Goal: Task Accomplishment & Management: Use online tool/utility

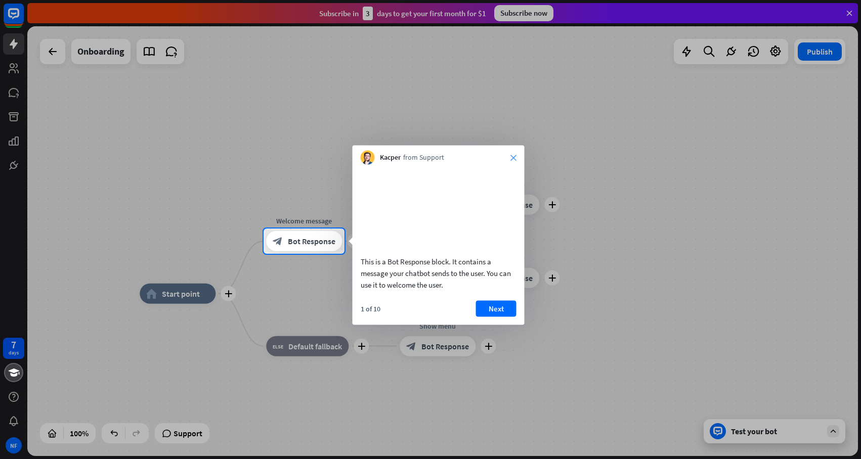
click at [511, 157] on icon "close" at bounding box center [514, 158] width 6 height 6
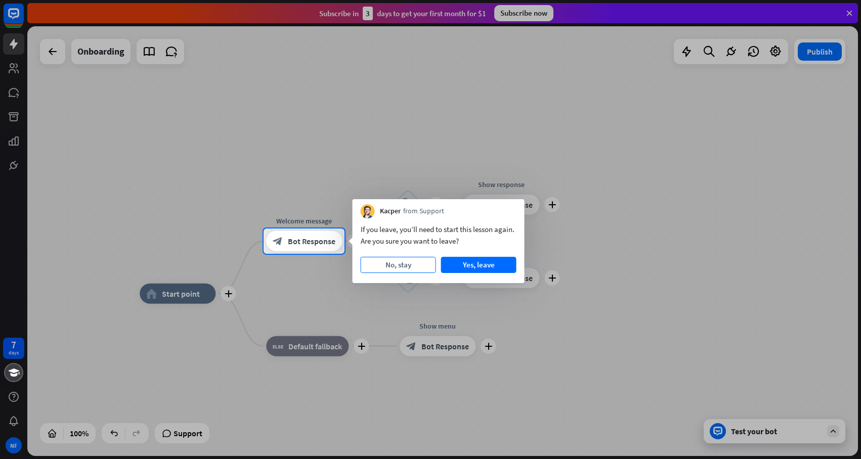
click at [407, 265] on button "No, stay" at bounding box center [398, 265] width 75 height 16
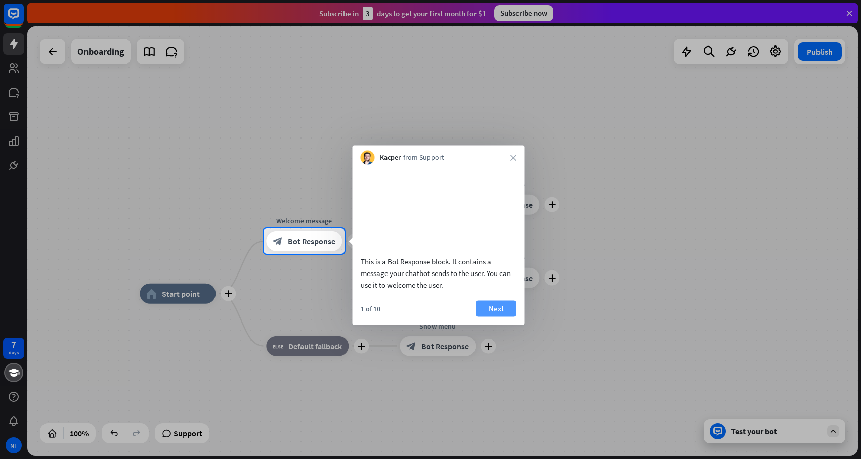
click at [496, 317] on button "Next" at bounding box center [496, 309] width 40 height 16
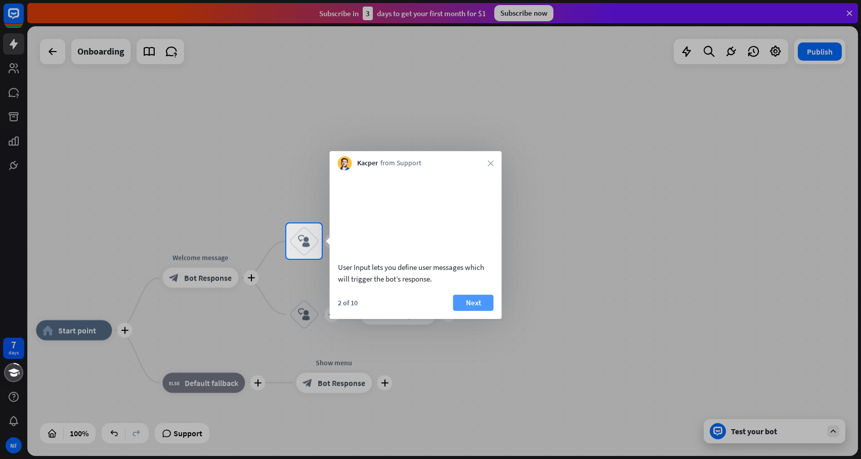
click at [472, 311] on button "Next" at bounding box center [473, 303] width 40 height 16
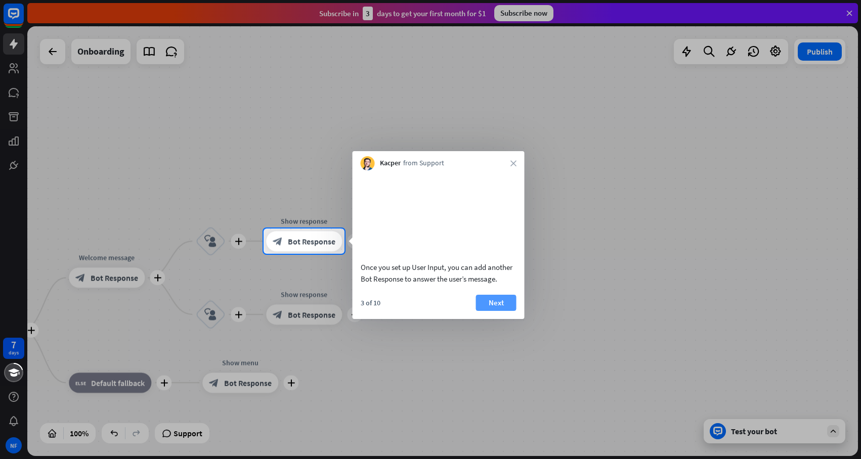
click at [494, 311] on button "Next" at bounding box center [496, 303] width 40 height 16
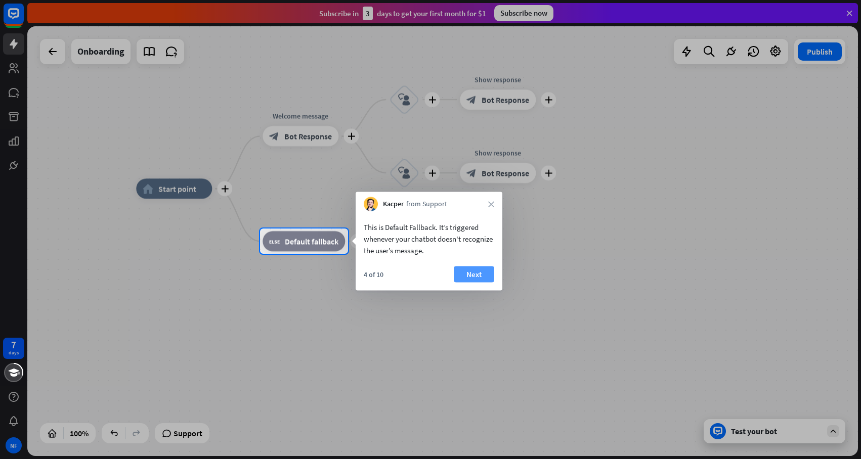
click at [477, 279] on button "Next" at bounding box center [474, 275] width 40 height 16
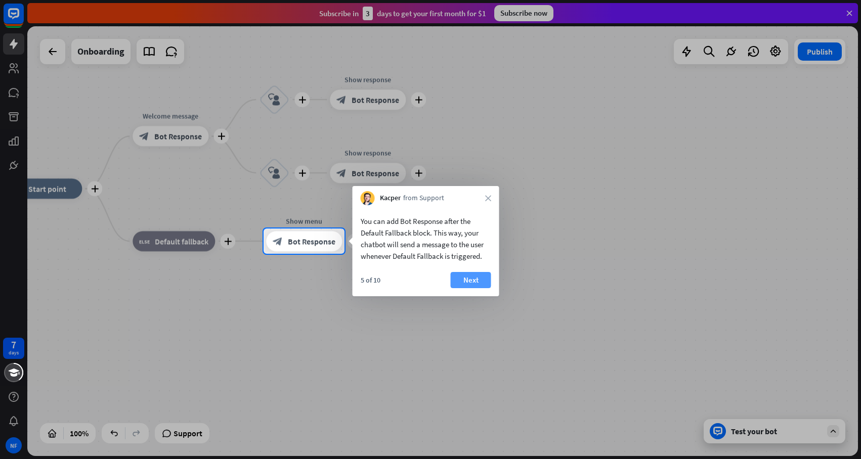
click at [470, 279] on button "Next" at bounding box center [471, 280] width 40 height 16
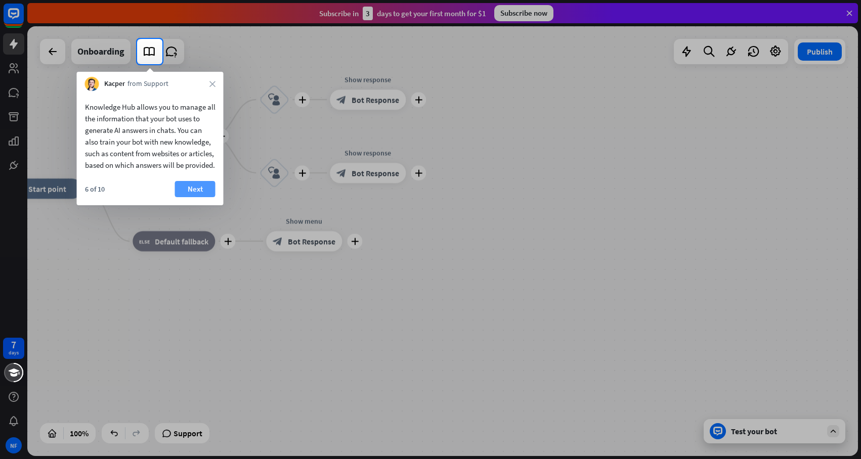
click at [197, 197] on button "Next" at bounding box center [195, 189] width 40 height 16
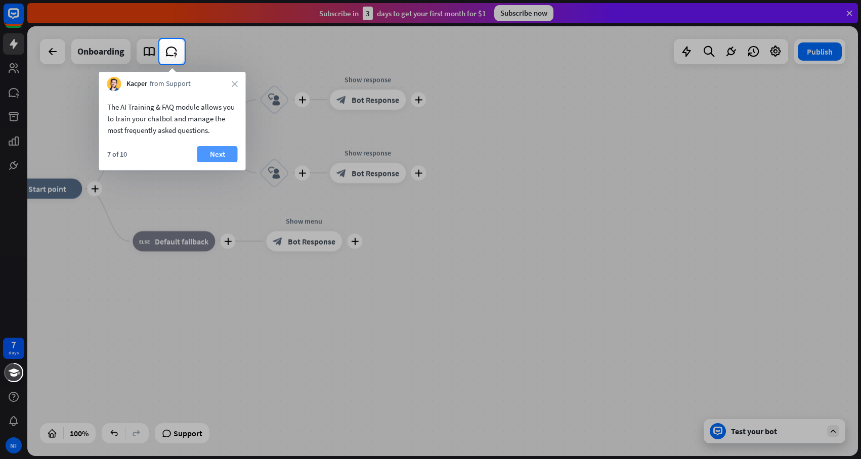
click at [219, 155] on button "Next" at bounding box center [217, 154] width 40 height 16
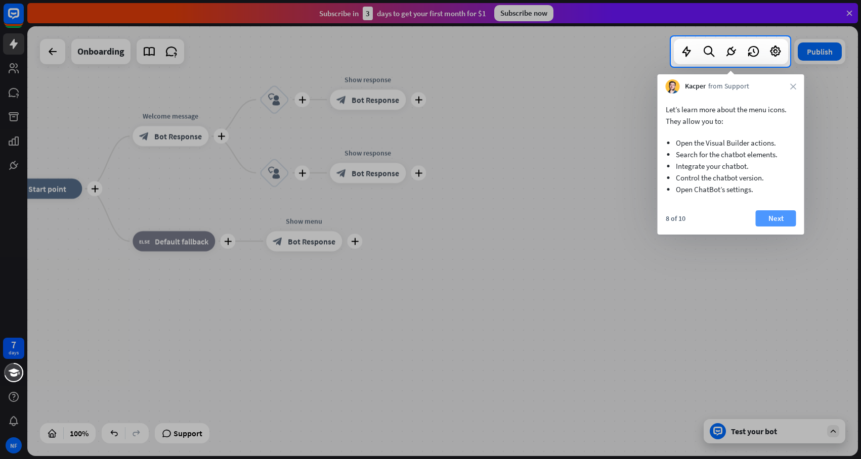
click at [774, 214] on button "Next" at bounding box center [776, 219] width 40 height 16
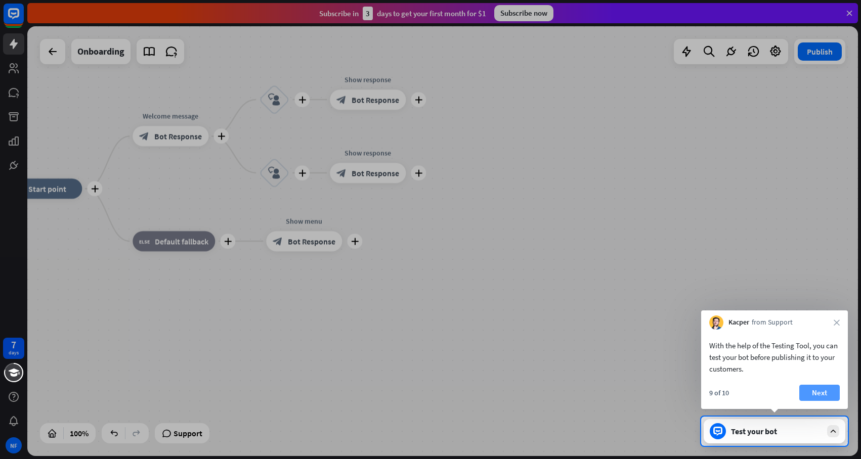
click at [824, 394] on button "Next" at bounding box center [820, 393] width 40 height 16
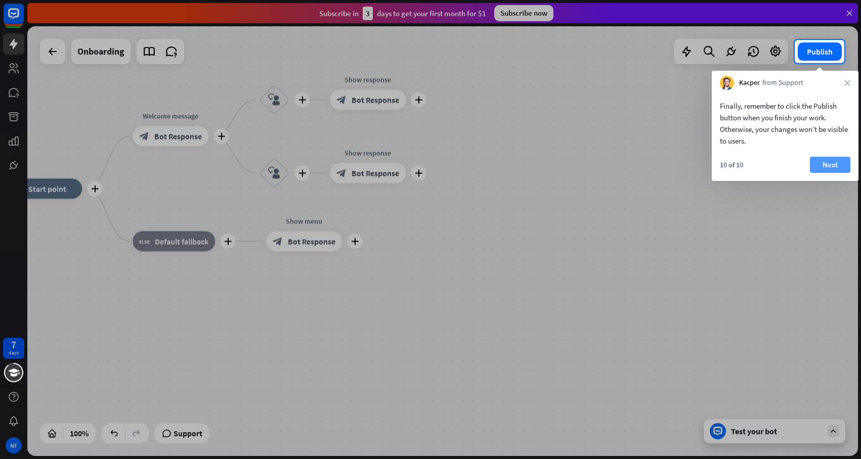
click at [831, 161] on button "Next" at bounding box center [830, 165] width 40 height 16
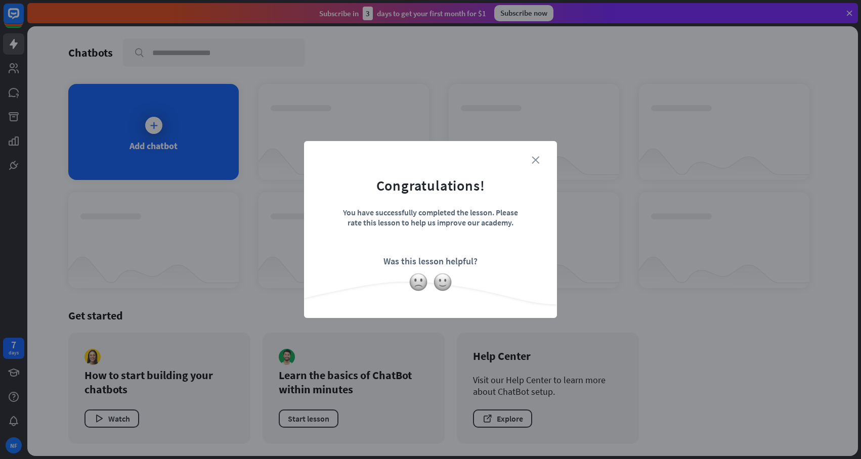
click at [537, 157] on icon "close" at bounding box center [536, 160] width 8 height 8
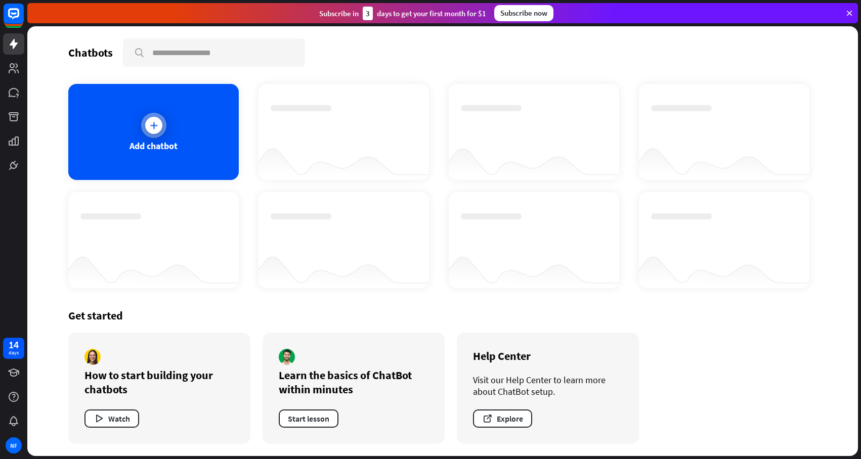
click at [143, 128] on div at bounding box center [153, 125] width 25 height 25
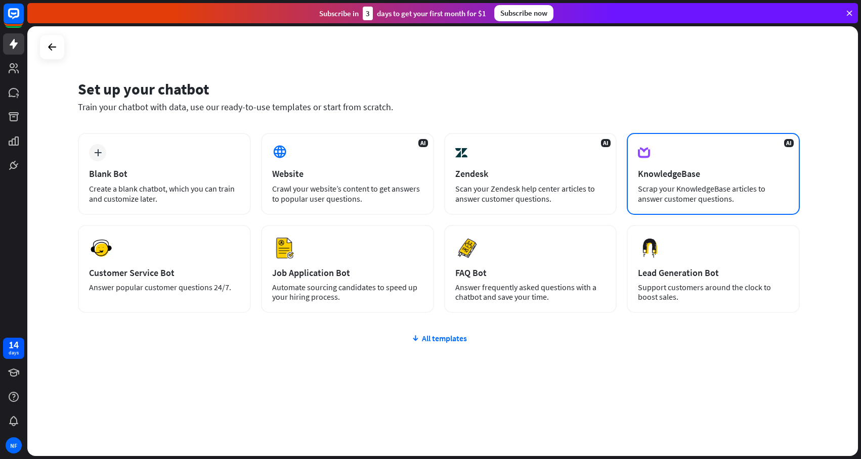
click at [748, 164] on div "AI KnowledgeBase Scrap your KnowledgeBase articles to answer customer questions." at bounding box center [713, 174] width 173 height 82
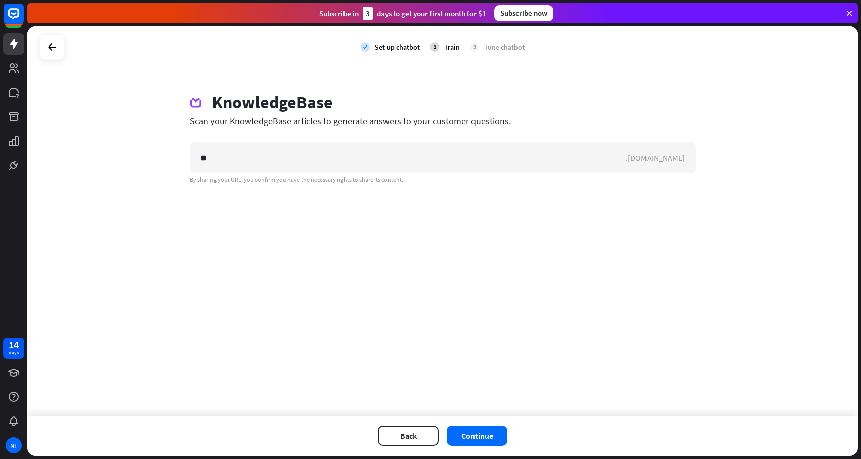
type input "*"
type input "**********"
click at [478, 434] on button "Continue" at bounding box center [477, 436] width 61 height 20
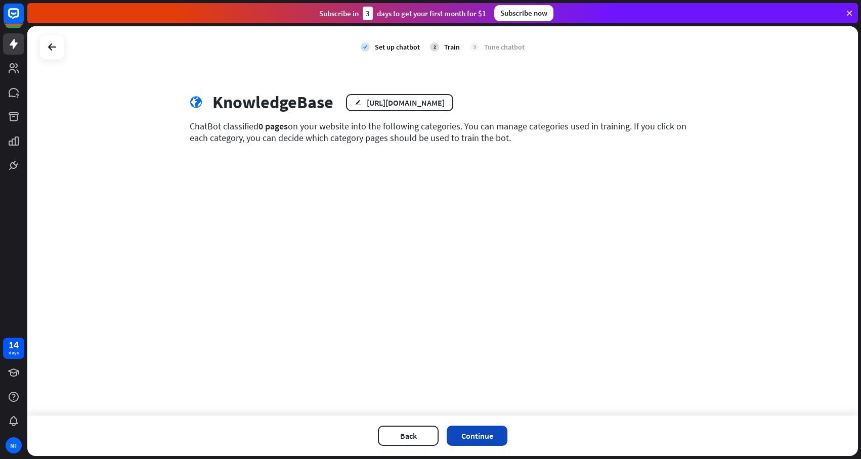
click at [471, 434] on button "Continue" at bounding box center [477, 436] width 61 height 20
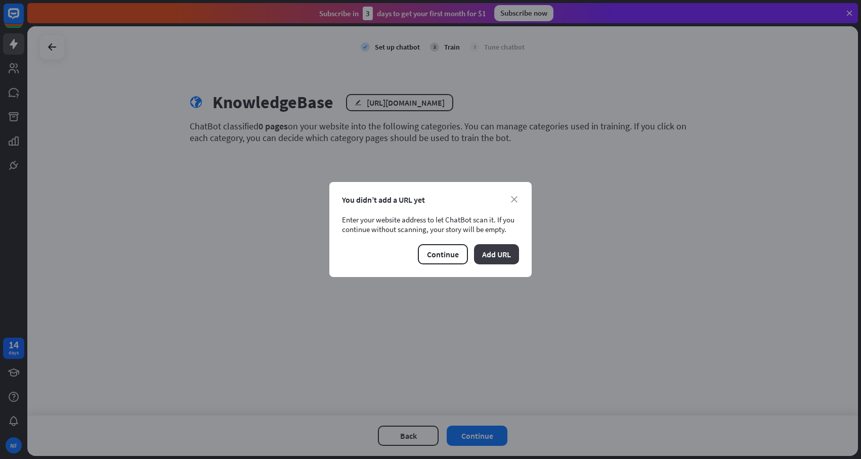
click at [495, 253] on button "Add URL" at bounding box center [496, 254] width 45 height 20
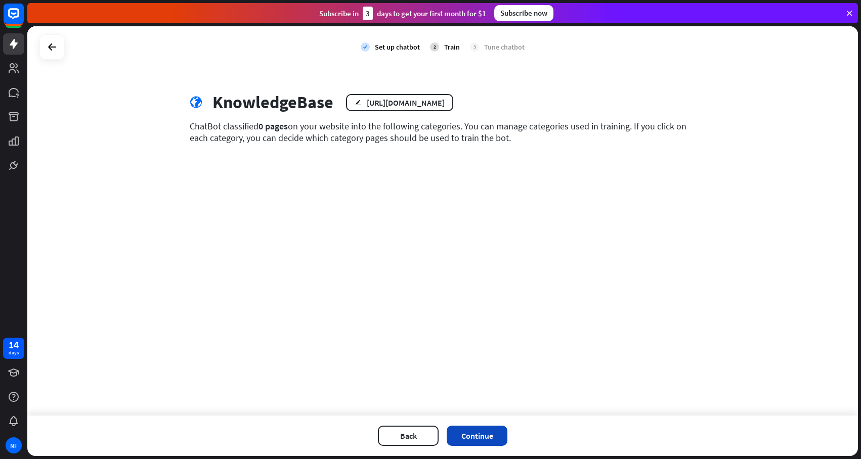
click at [474, 433] on button "Continue" at bounding box center [477, 436] width 61 height 20
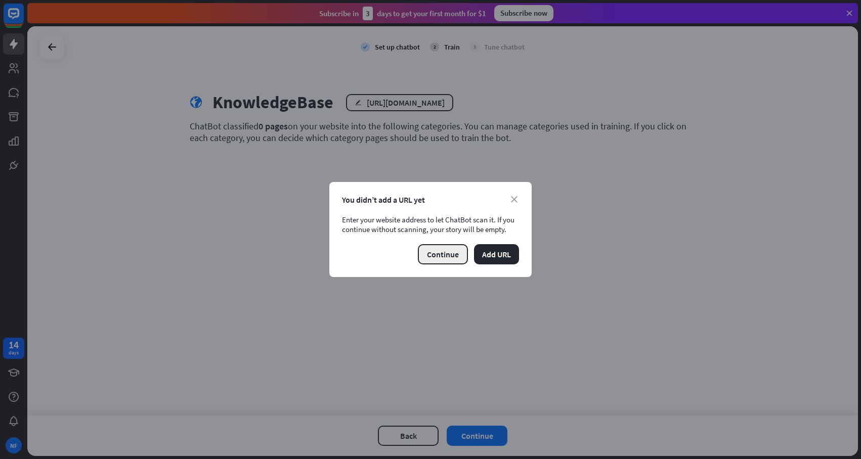
click at [440, 256] on button "Continue" at bounding box center [443, 254] width 50 height 20
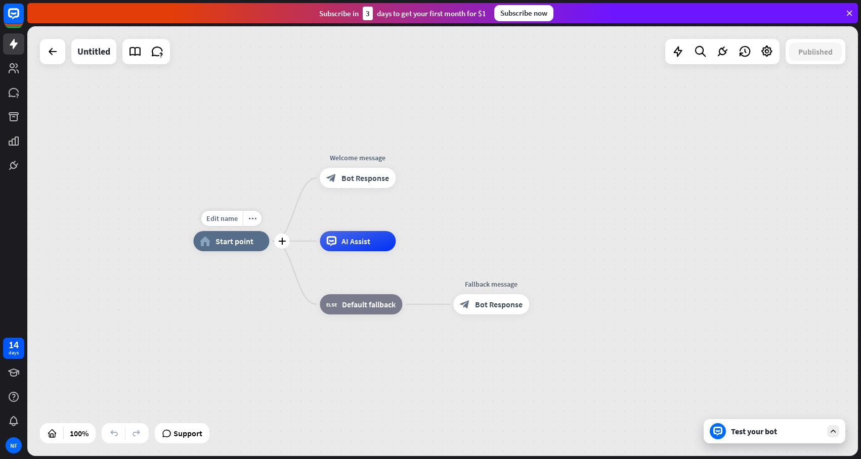
click at [229, 240] on span "Start point" at bounding box center [235, 241] width 38 height 10
click at [364, 244] on span "AI Assist" at bounding box center [356, 241] width 29 height 10
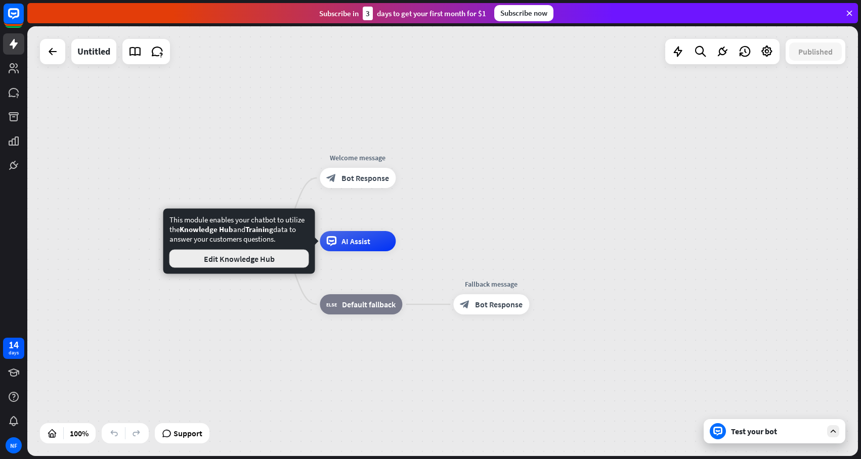
click at [270, 267] on button "Edit Knowledge Hub" at bounding box center [240, 259] width 140 height 18
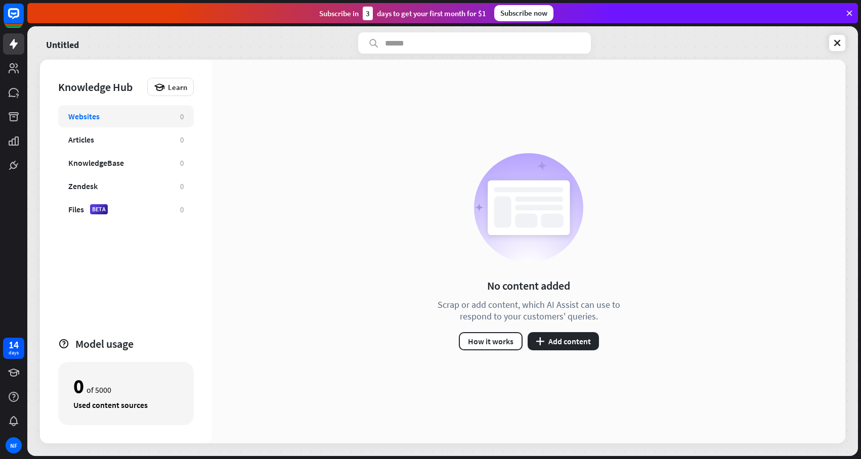
click at [578, 351] on div "No content added Scrap or add content, which AI Assist can use to respond to yo…" at bounding box center [529, 252] width 634 height 384
click at [579, 347] on button "plus Add content" at bounding box center [563, 341] width 71 height 18
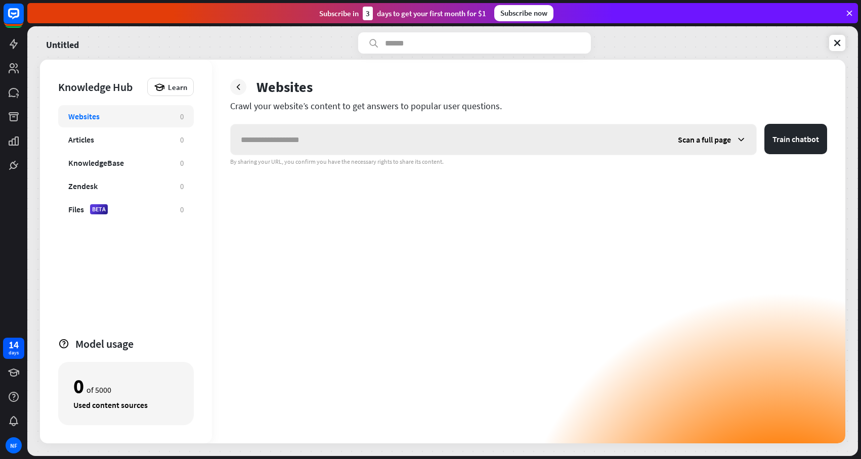
click at [708, 139] on span "Scan a full page" at bounding box center [704, 140] width 53 height 10
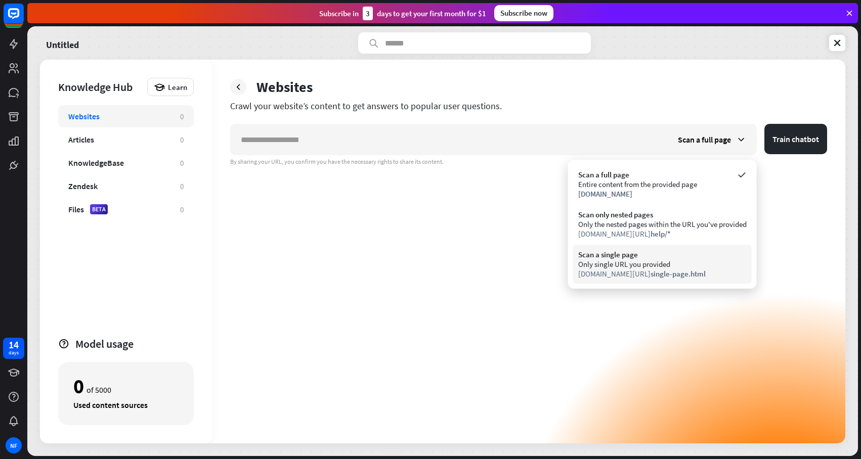
click at [684, 257] on div "Scan a single page" at bounding box center [662, 255] width 169 height 10
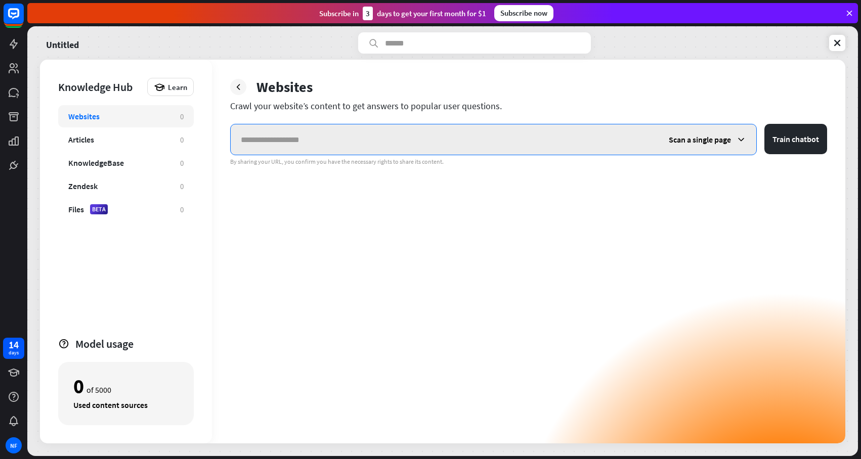
click at [539, 143] on input "text" at bounding box center [445, 139] width 428 height 30
type input "**********"
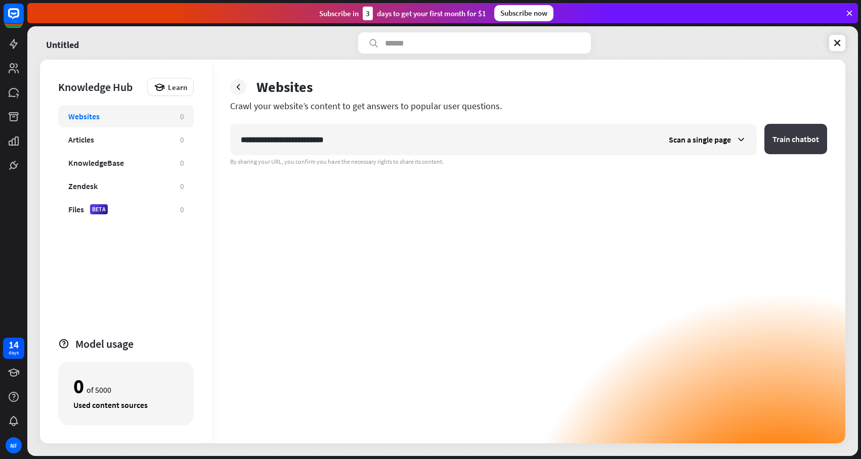
click at [790, 139] on button "Train chatbot" at bounding box center [796, 139] width 63 height 30
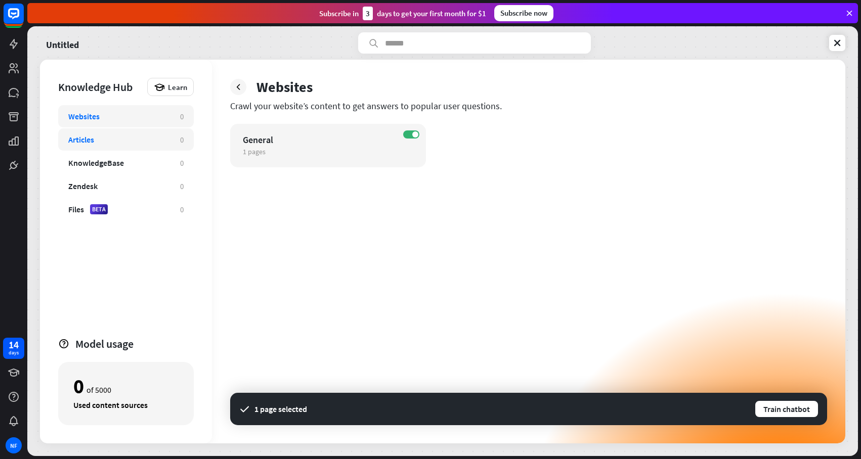
click at [132, 143] on div "Articles" at bounding box center [119, 140] width 102 height 10
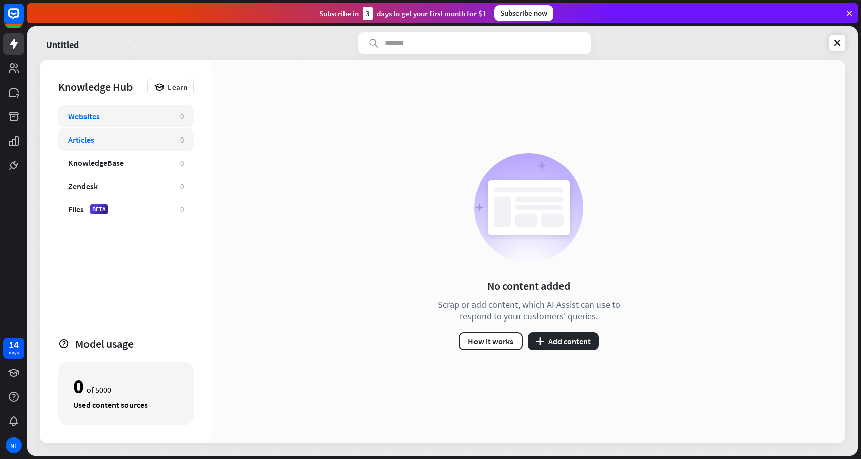
click at [120, 119] on div "Websites" at bounding box center [119, 116] width 102 height 10
click at [570, 337] on button "plus Add content" at bounding box center [563, 341] width 71 height 18
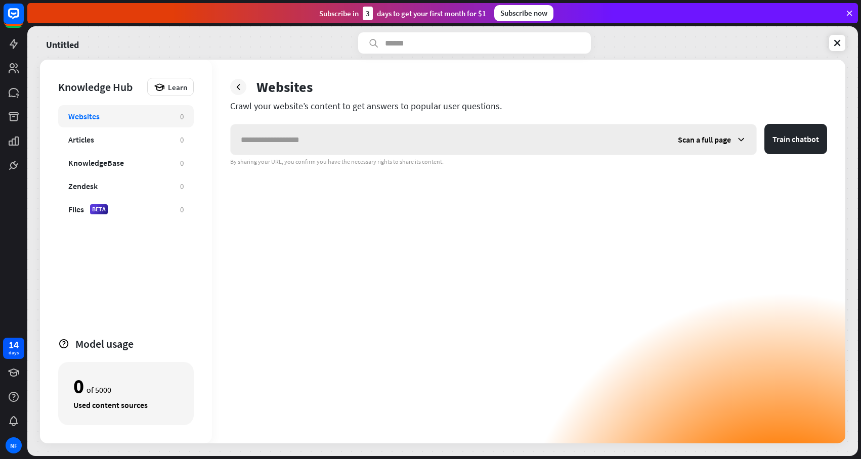
click at [374, 144] on input "text" at bounding box center [449, 139] width 437 height 30
type input "**********"
click at [812, 141] on button "Train chatbot" at bounding box center [796, 139] width 63 height 30
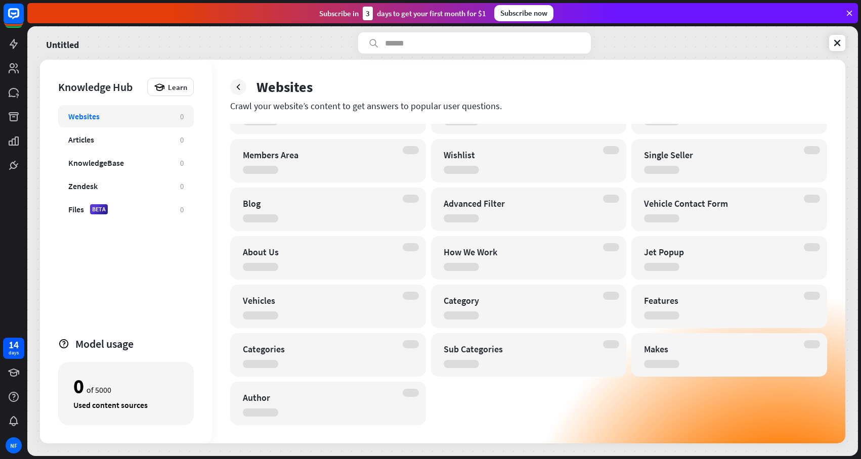
scroll to position [179, 0]
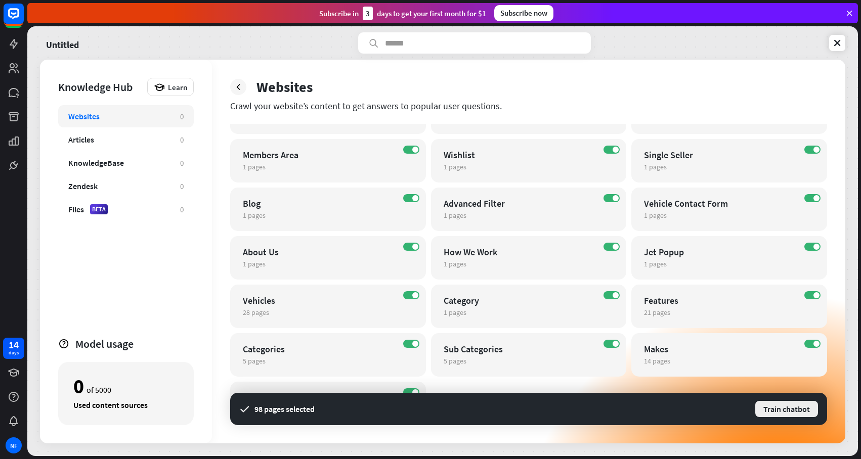
click at [786, 411] on button "Train chatbot" at bounding box center [786, 409] width 65 height 18
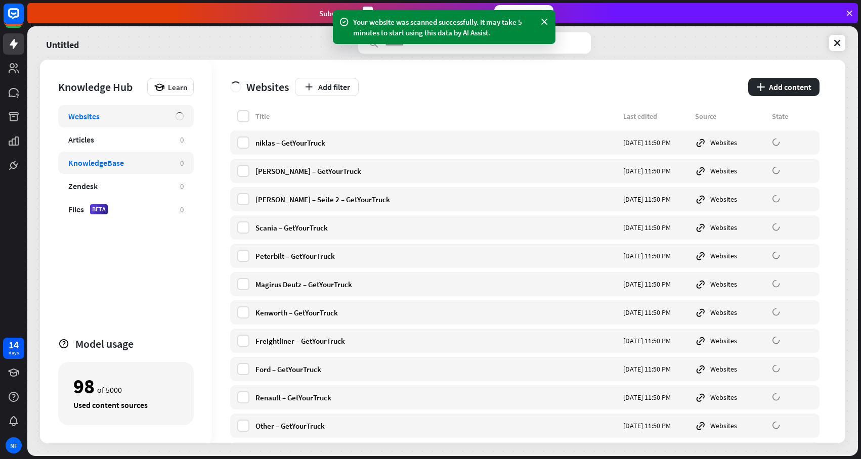
click at [133, 161] on div "KnowledgeBase" at bounding box center [119, 163] width 102 height 10
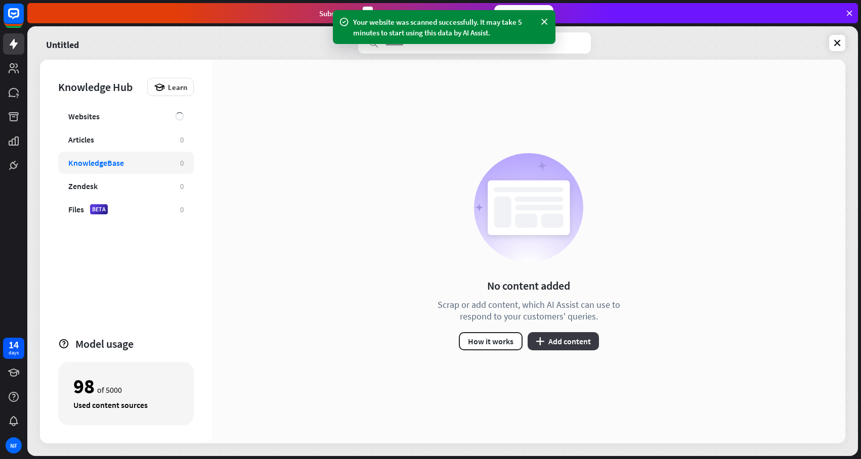
click at [579, 343] on button "plus Add content" at bounding box center [563, 341] width 71 height 18
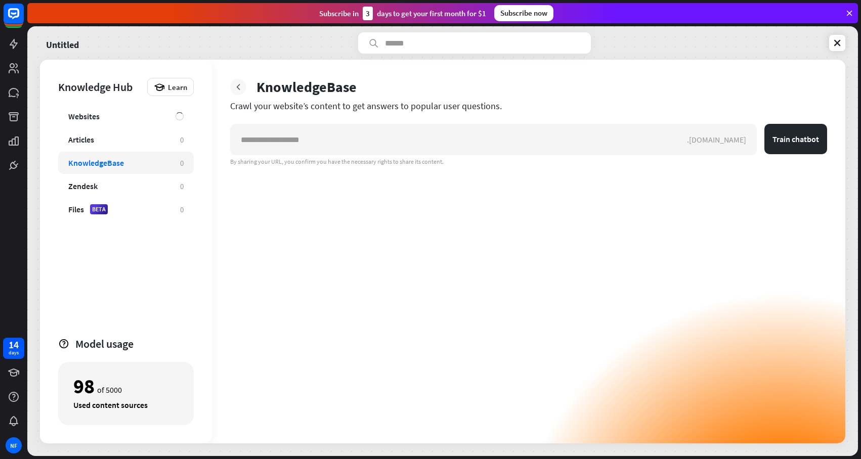
click at [238, 86] on icon at bounding box center [238, 87] width 10 height 10
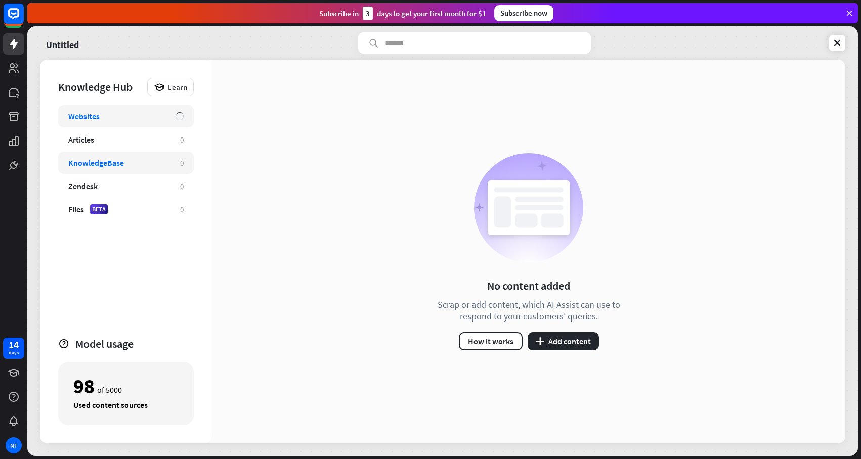
click at [140, 117] on div "Websites" at bounding box center [116, 116] width 97 height 10
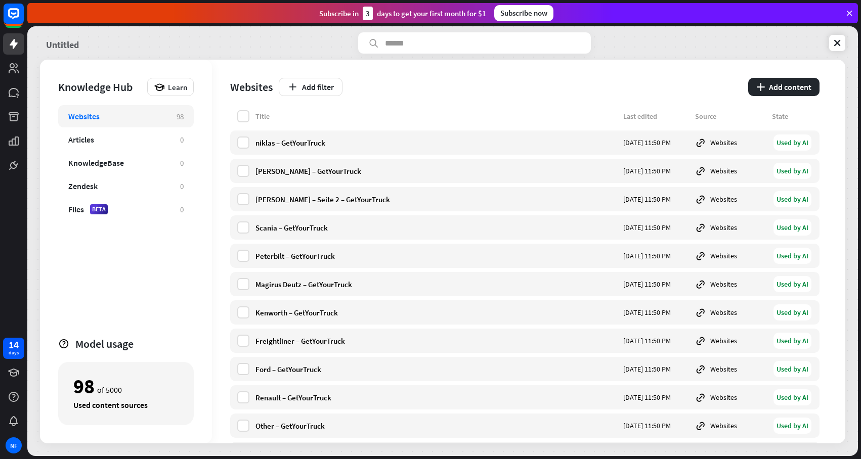
click at [73, 44] on link "Untitled" at bounding box center [62, 42] width 33 height 21
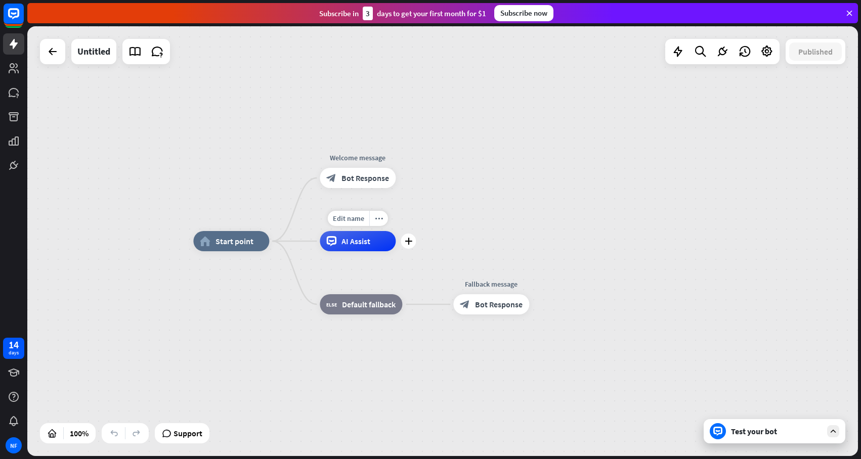
click at [363, 237] on span "AI Assist" at bounding box center [356, 241] width 29 height 10
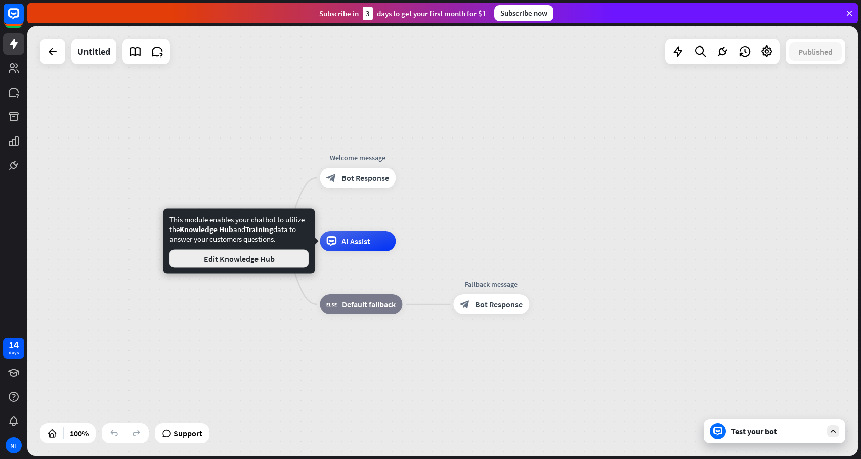
click at [272, 254] on button "Edit Knowledge Hub" at bounding box center [240, 259] width 140 height 18
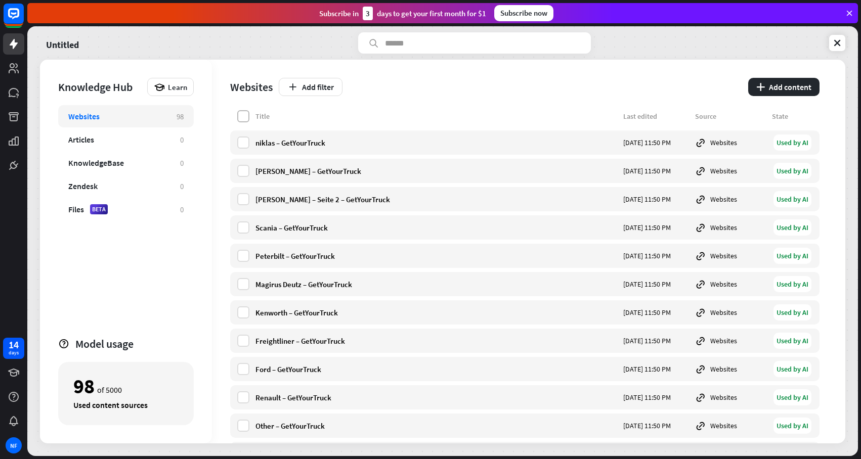
click at [241, 117] on label at bounding box center [243, 116] width 12 height 12
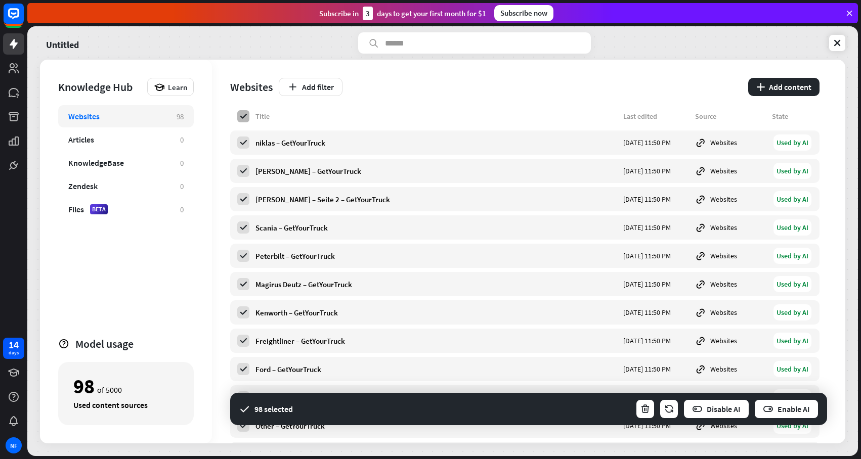
click at [241, 117] on icon at bounding box center [243, 116] width 9 height 9
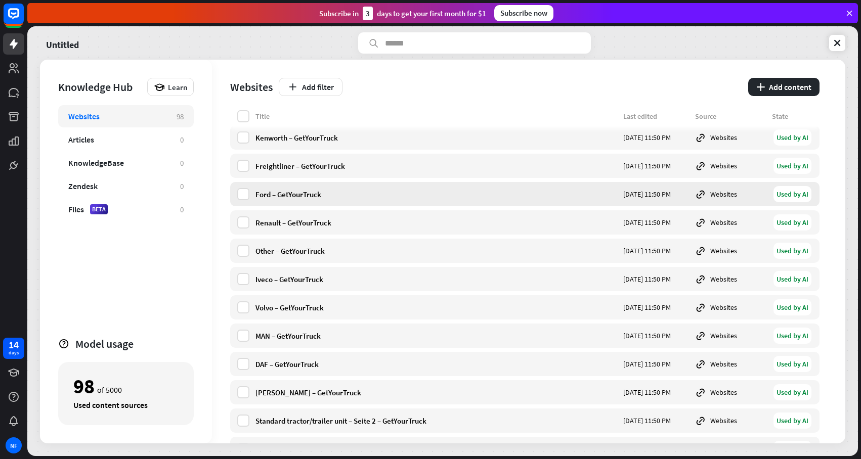
scroll to position [176, 0]
click at [716, 277] on div "Websites" at bounding box center [730, 278] width 71 height 11
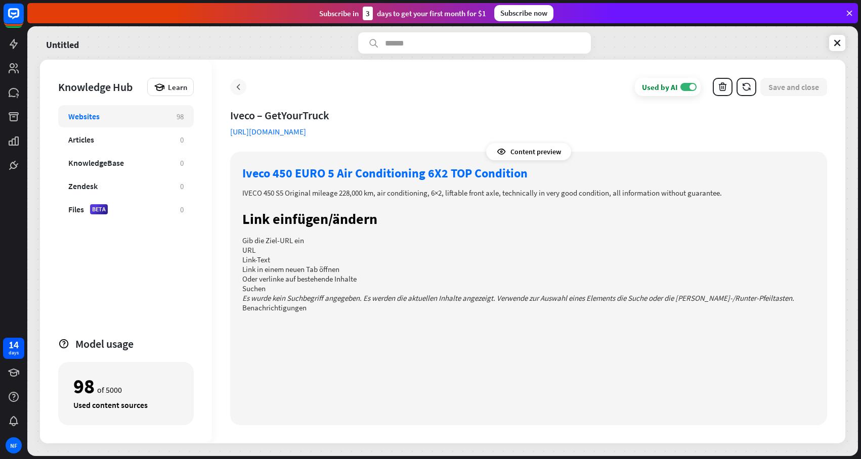
click at [241, 84] on icon at bounding box center [238, 87] width 10 height 10
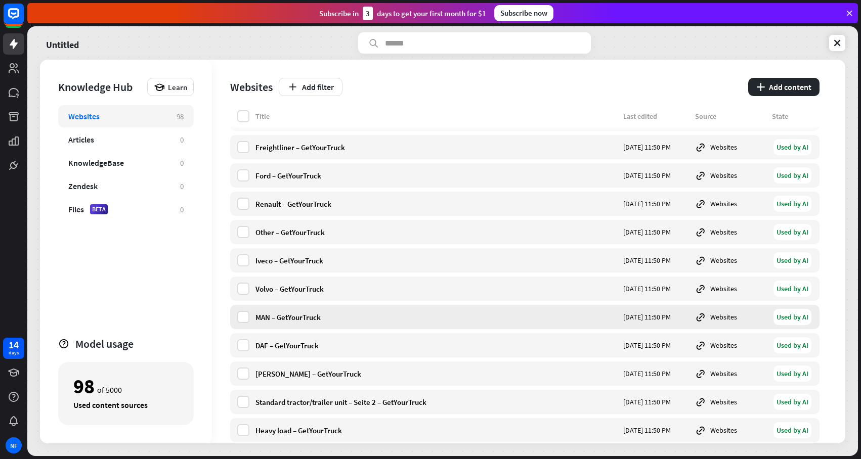
scroll to position [194, 0]
click at [737, 261] on div "Websites" at bounding box center [730, 260] width 71 height 11
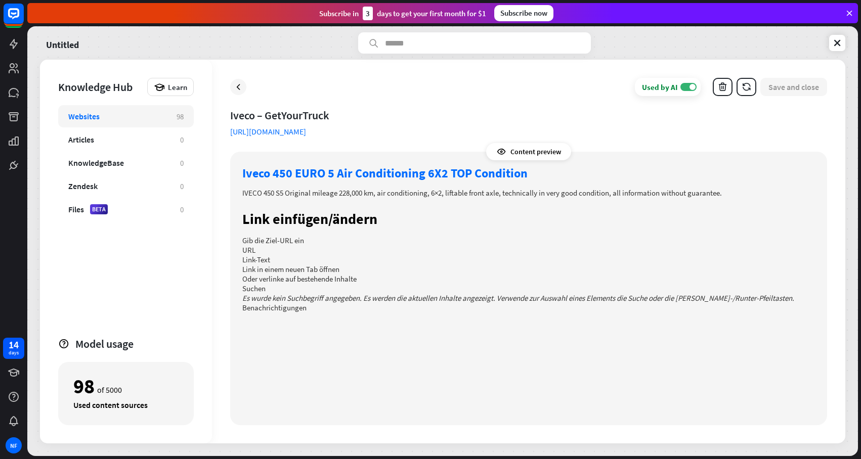
click at [312, 174] on link "Iveco 450 EURO 5 Air Conditioning 6X2 TOP Condition" at bounding box center [384, 173] width 285 height 16
click at [146, 142] on div "Articles" at bounding box center [119, 140] width 102 height 10
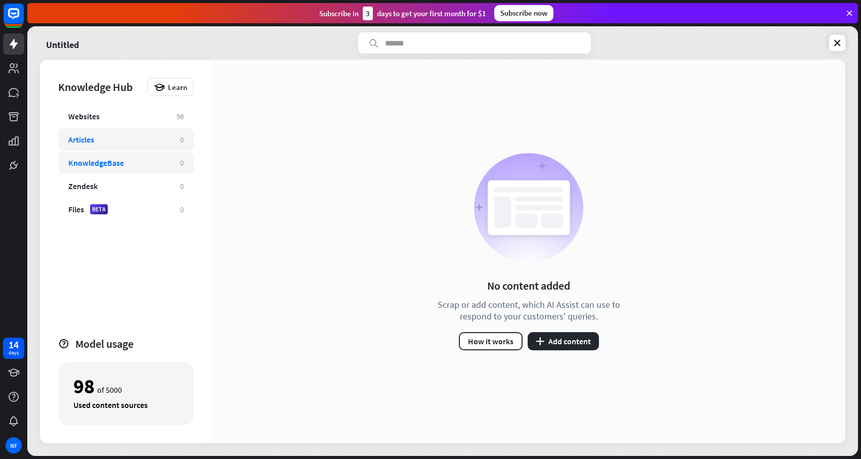
click at [137, 164] on div "KnowledgeBase" at bounding box center [119, 163] width 102 height 10
click at [133, 186] on div "Zendesk" at bounding box center [119, 186] width 102 height 10
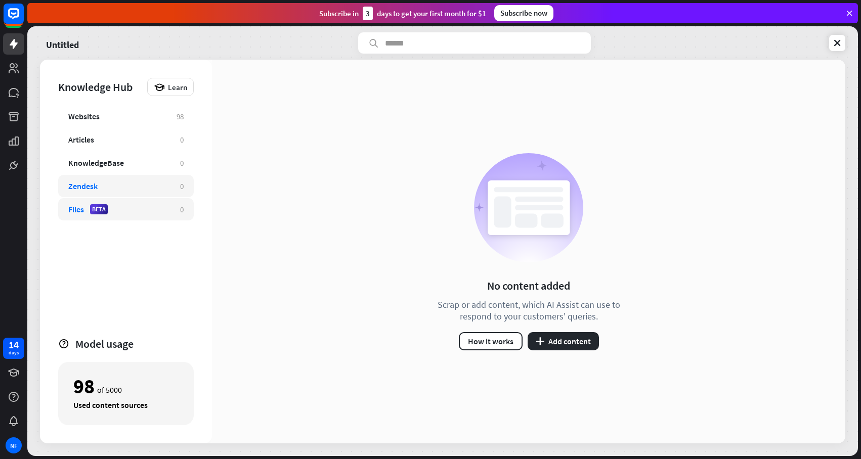
click at [133, 211] on div "Files BETA" at bounding box center [119, 209] width 102 height 10
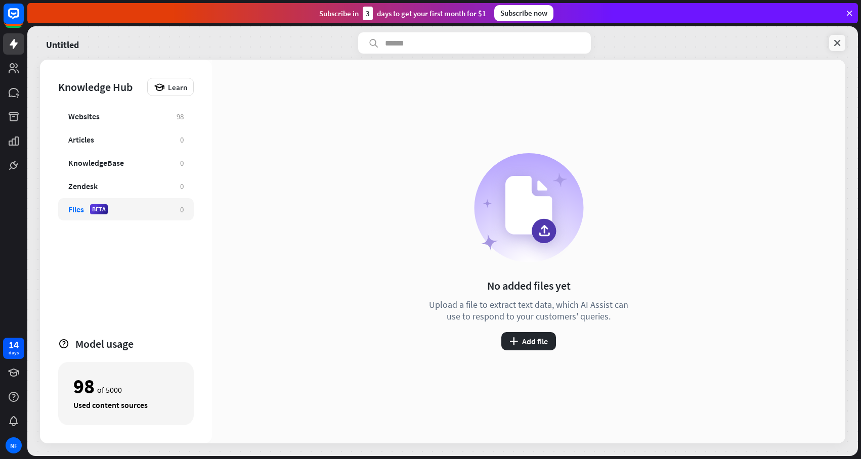
click at [844, 47] on link at bounding box center [837, 43] width 16 height 16
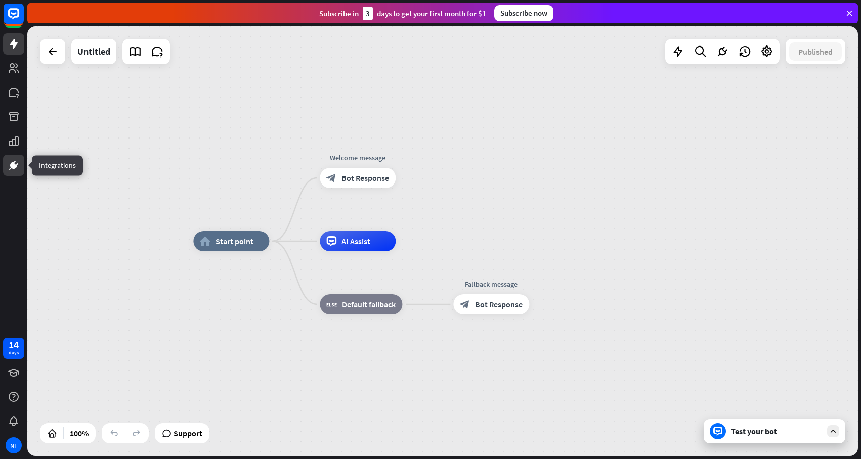
click at [11, 164] on icon at bounding box center [13, 165] width 7 height 7
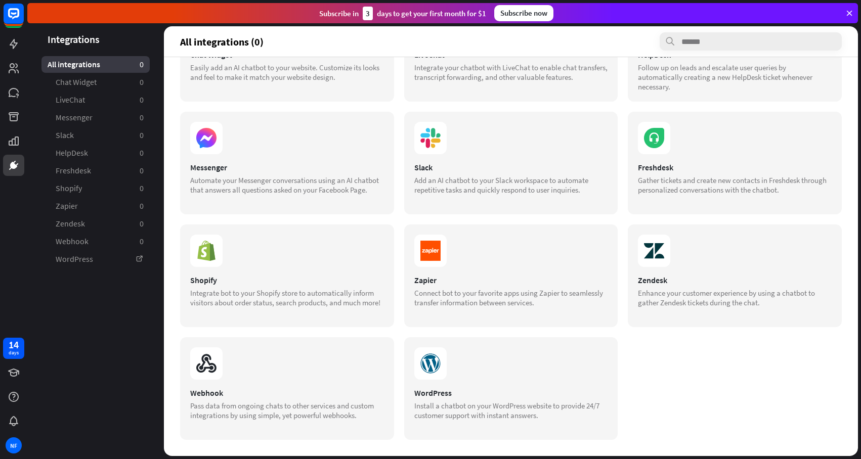
scroll to position [74, 0]
click at [516, 373] on section at bounding box center [511, 364] width 194 height 32
click at [303, 364] on section at bounding box center [287, 364] width 194 height 32
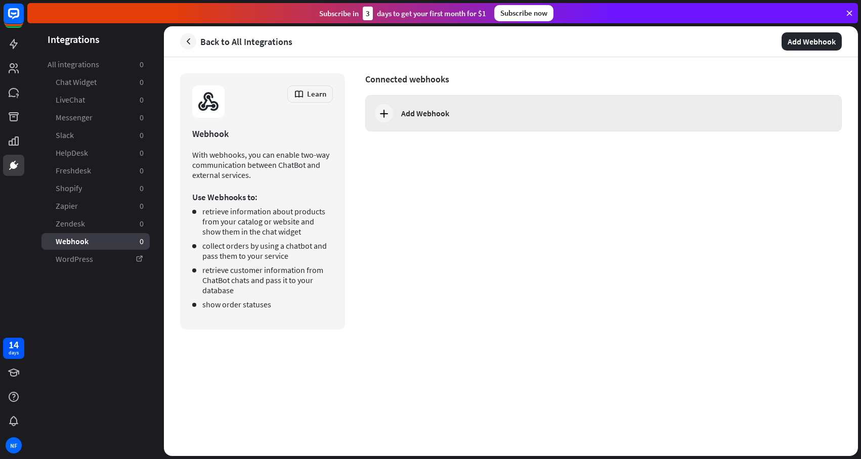
click at [436, 112] on div "Add Webhook" at bounding box center [425, 113] width 48 height 10
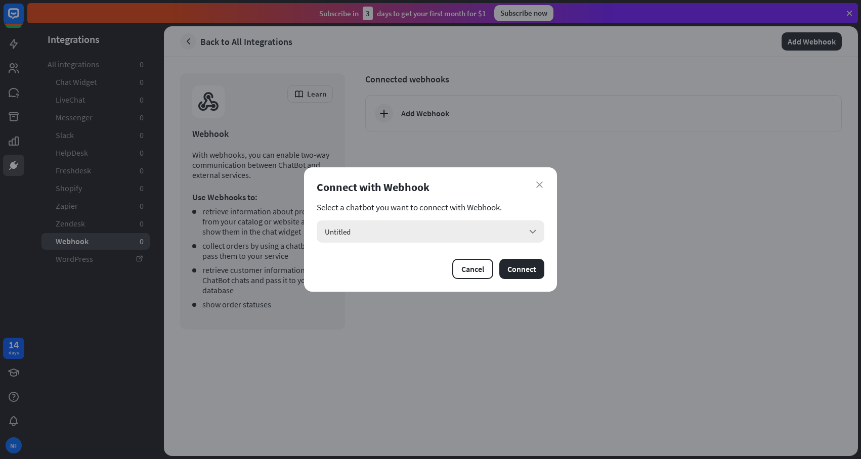
click at [393, 231] on div "Untitled arrow_down" at bounding box center [431, 232] width 228 height 22
click at [453, 204] on section "Select a chatbot you want to connect with Webhook." at bounding box center [431, 207] width 228 height 10
click at [517, 271] on button "Connect" at bounding box center [521, 269] width 45 height 20
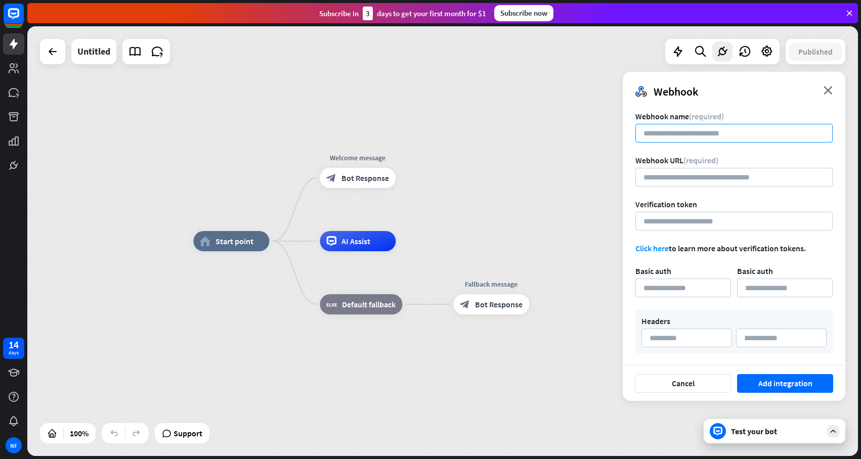
click at [697, 138] on input at bounding box center [734, 133] width 197 height 19
type input "********"
paste input "**********"
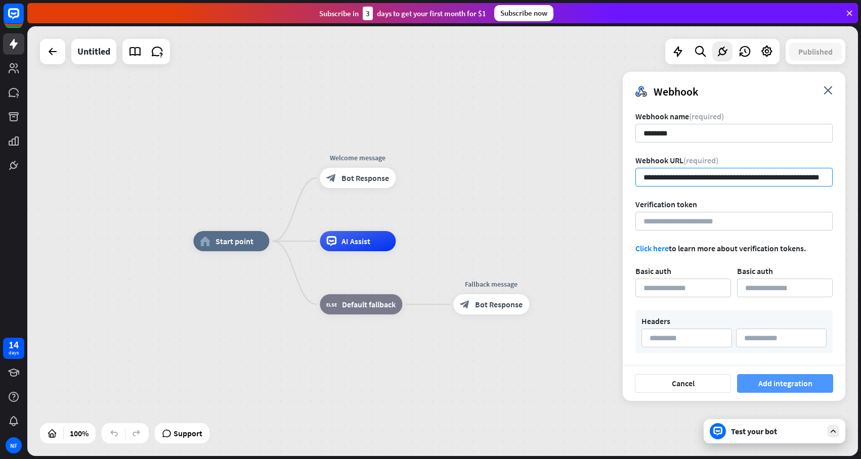
type input "**********"
click at [808, 386] on button "Add integration" at bounding box center [785, 383] width 96 height 19
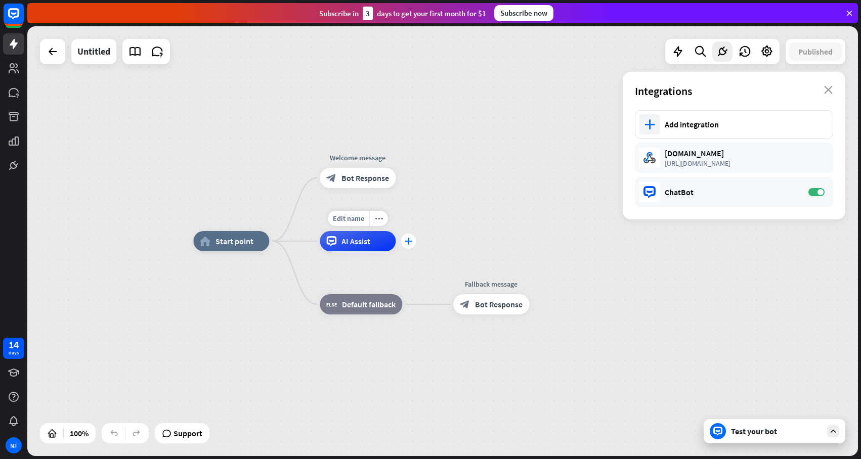
click at [407, 242] on icon "plus" at bounding box center [409, 241] width 8 height 7
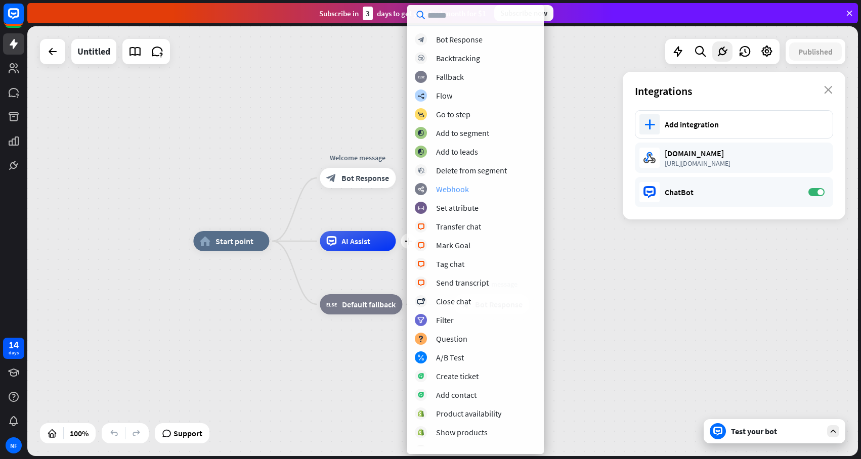
click at [448, 191] on div "Webhook" at bounding box center [452, 189] width 33 height 10
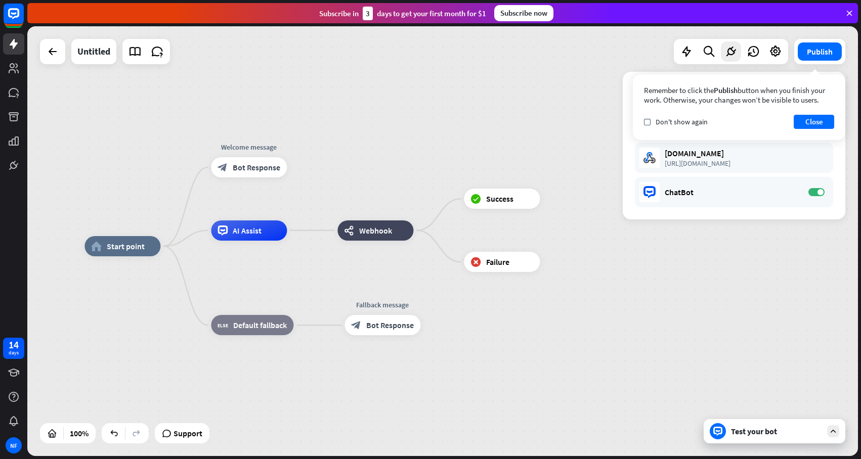
drag, startPoint x: 534, startPoint y: 142, endPoint x: 425, endPoint y: 147, distance: 108.9
click at [425, 147] on div "home_2 Start point Welcome message block_bot_response Bot Response AI Assist we…" at bounding box center [442, 241] width 831 height 430
click at [372, 233] on span "Webhook" at bounding box center [375, 231] width 33 height 10
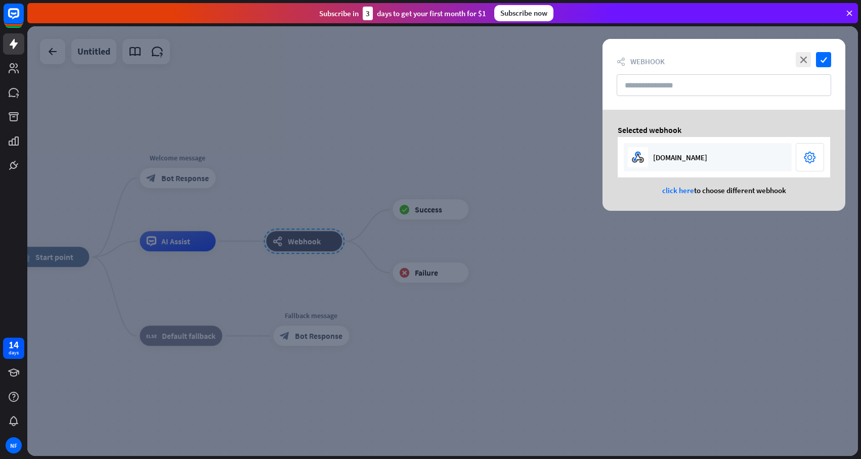
click at [691, 147] on div "[DOMAIN_NAME]" at bounding box center [708, 157] width 168 height 28
click at [467, 133] on div at bounding box center [442, 241] width 831 height 430
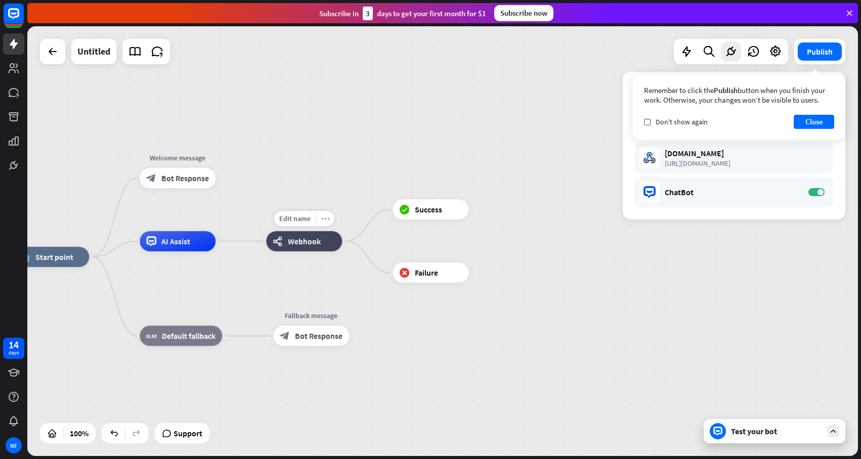
click at [328, 215] on icon "more_horiz" at bounding box center [325, 219] width 8 height 8
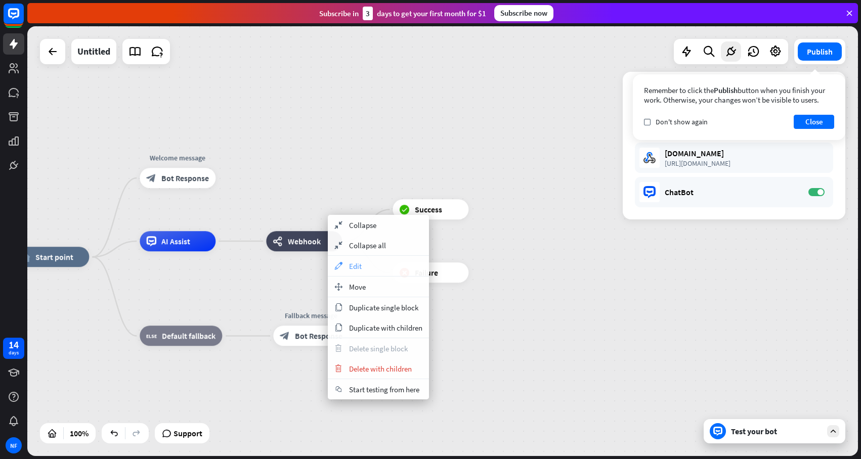
click at [360, 266] on span "Edit" at bounding box center [355, 267] width 13 height 10
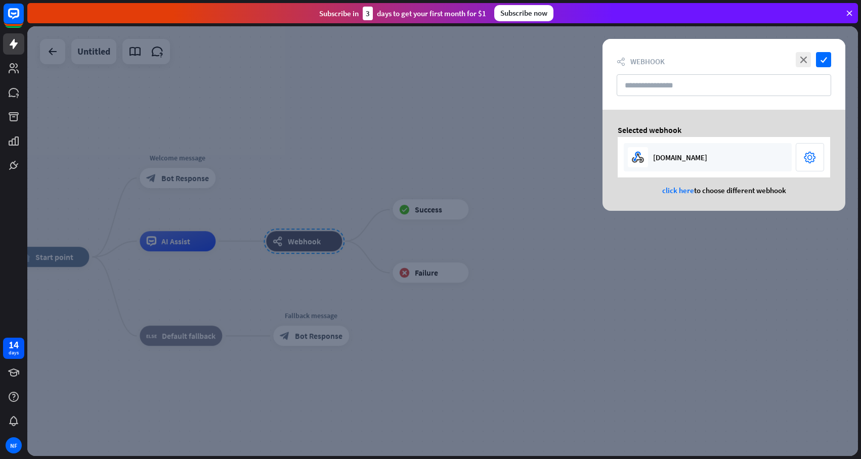
click at [823, 161] on div "settings" at bounding box center [810, 157] width 28 height 28
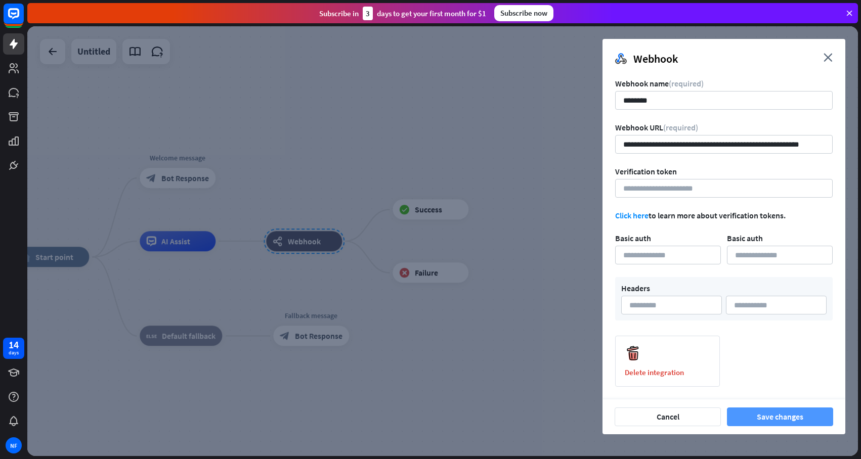
click at [759, 419] on button "Save changes" at bounding box center [780, 417] width 106 height 19
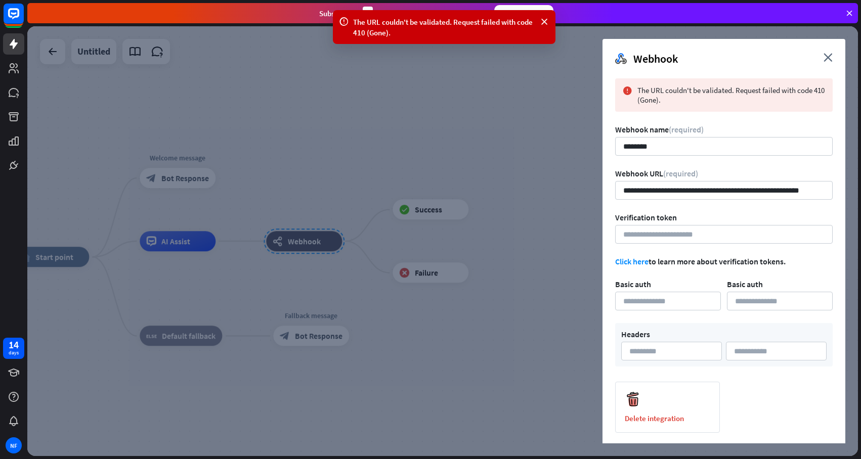
click at [829, 52] on div "Webhook close" at bounding box center [724, 55] width 243 height 32
click at [827, 59] on icon "close" at bounding box center [828, 57] width 9 height 9
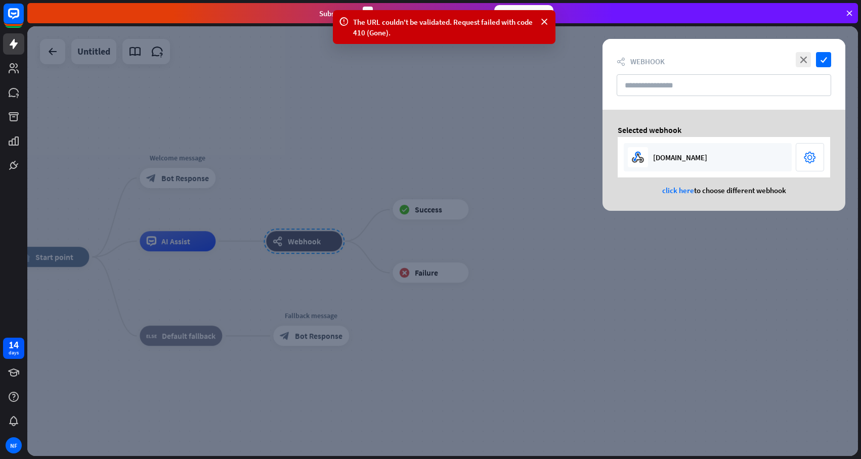
click at [532, 101] on div at bounding box center [442, 241] width 831 height 430
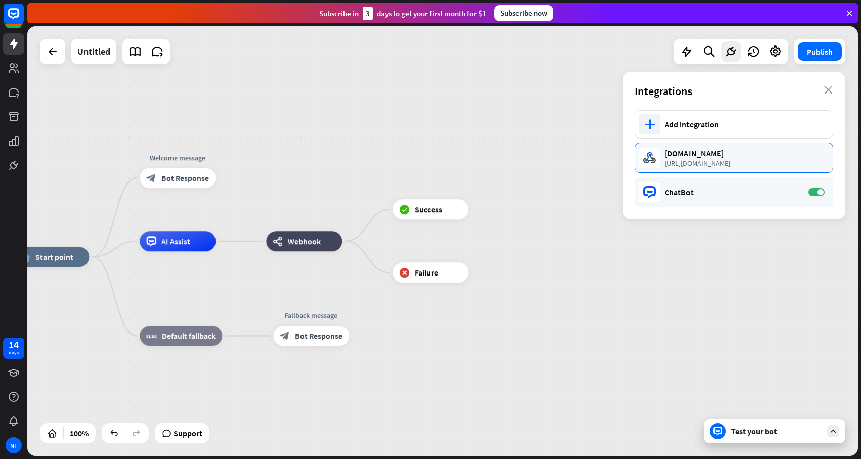
click at [730, 159] on div "https://hook.eu1.make.com/yttb7ib2u6ibkw6trldts7r2wkxrnwi3" at bounding box center [744, 163] width 158 height 9
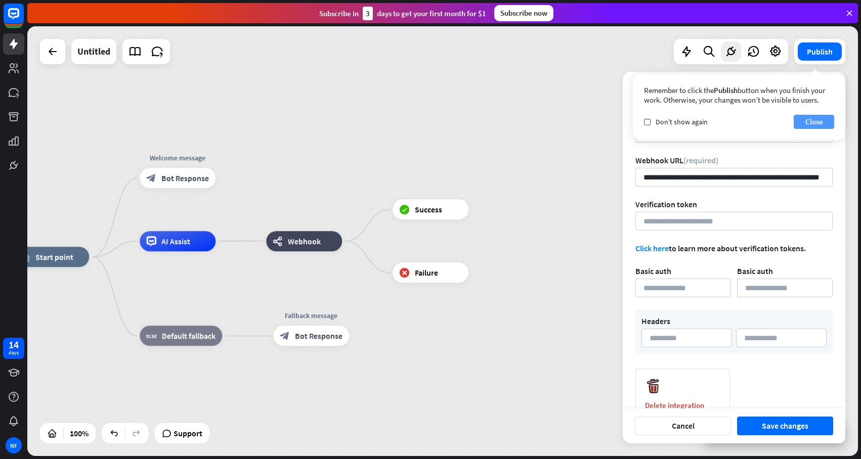
click at [815, 119] on button "Close" at bounding box center [814, 122] width 40 height 14
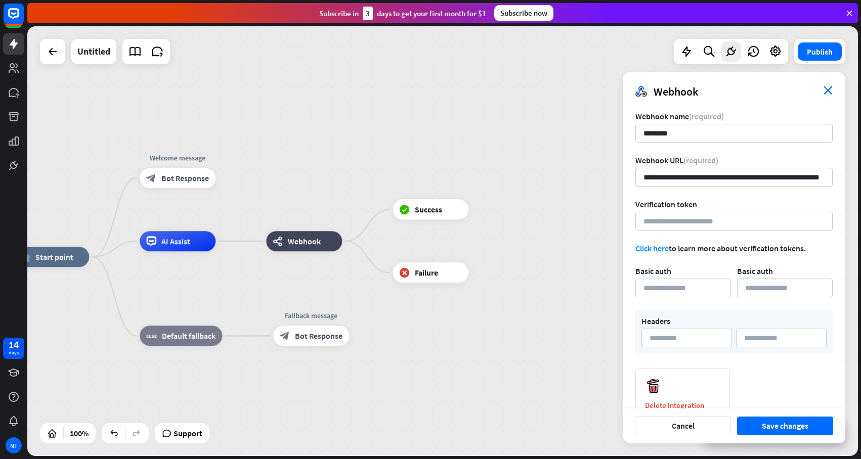
click at [830, 89] on icon "close" at bounding box center [828, 90] width 9 height 9
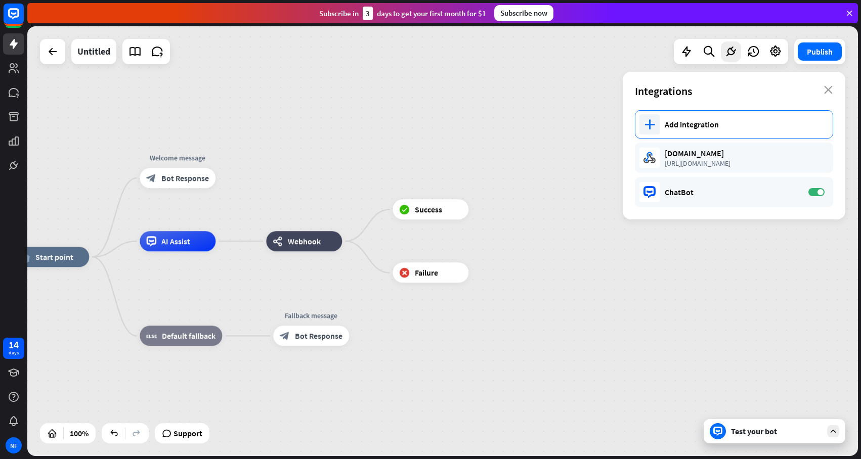
click at [711, 120] on div "Add integration" at bounding box center [744, 124] width 158 height 10
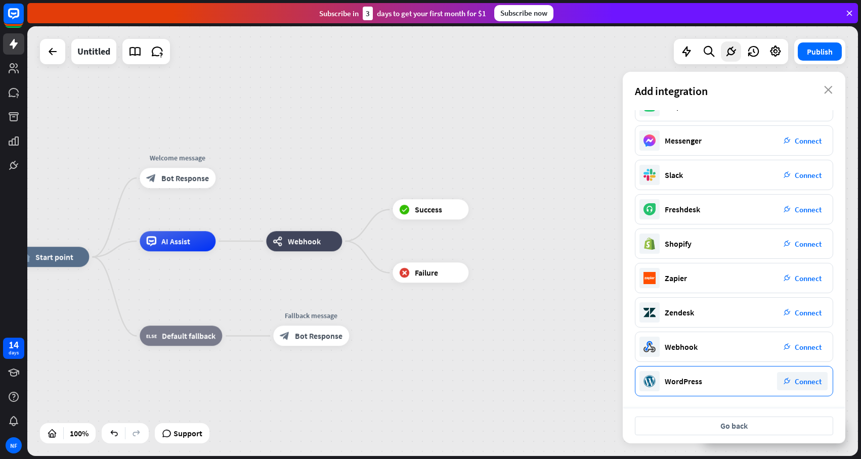
scroll to position [54, 0]
click at [795, 387] on div "plug_integration Connect" at bounding box center [802, 381] width 51 height 18
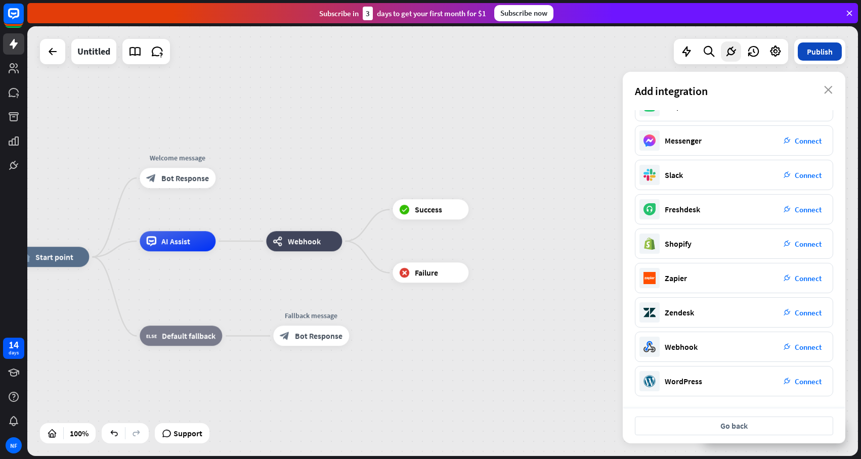
click at [828, 49] on button "Publish" at bounding box center [820, 52] width 44 height 18
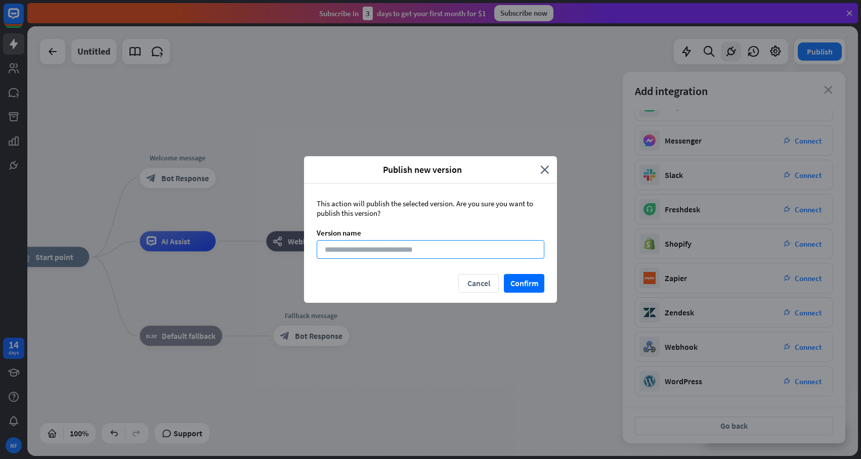
click at [459, 250] on input at bounding box center [431, 249] width 228 height 19
click at [524, 281] on button "Confirm" at bounding box center [524, 283] width 40 height 19
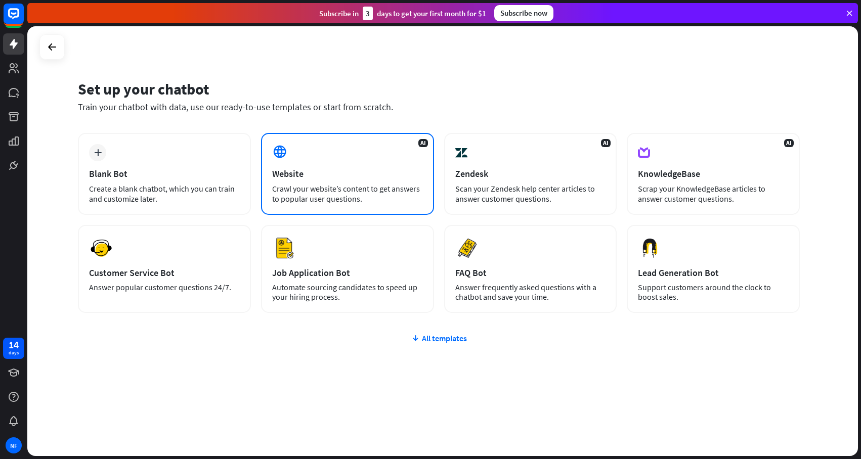
click at [393, 155] on div "AI Website Crawl your website’s content to get answers to popular user question…" at bounding box center [347, 174] width 173 height 82
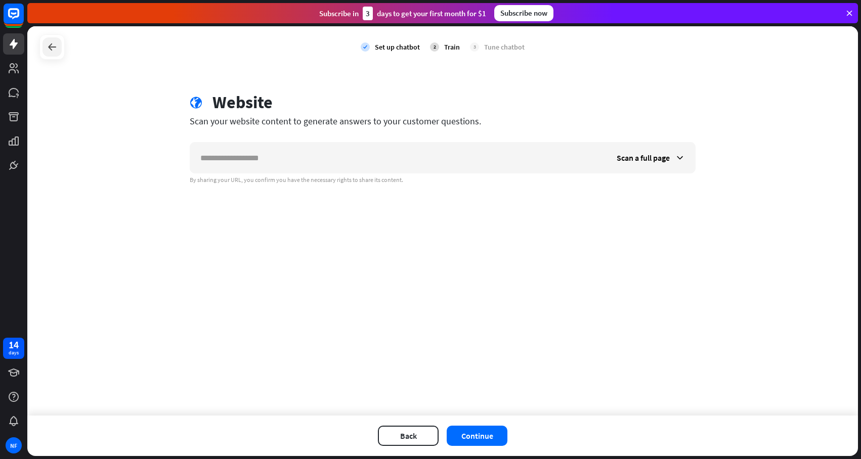
click at [49, 46] on icon at bounding box center [52, 47] width 12 height 12
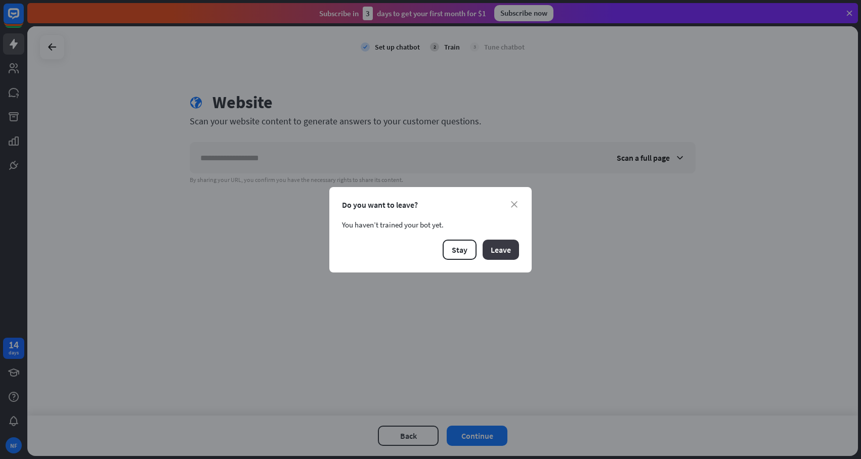
click at [494, 247] on button "Leave" at bounding box center [501, 250] width 36 height 20
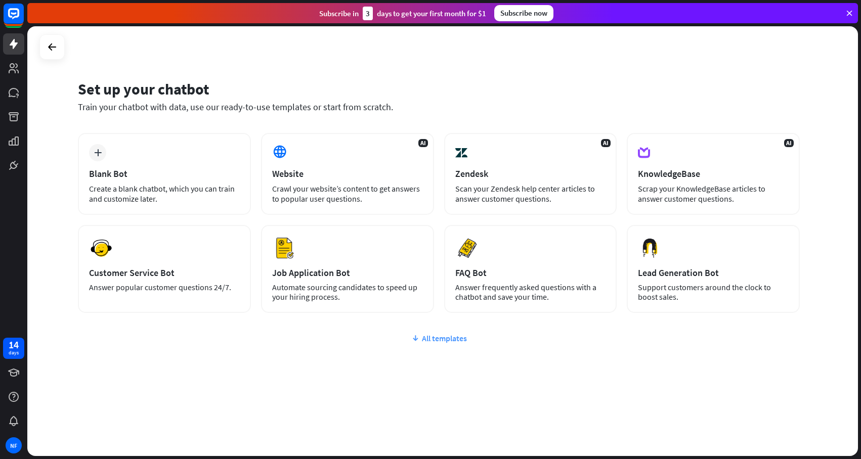
click at [463, 336] on div "All templates" at bounding box center [439, 338] width 722 height 10
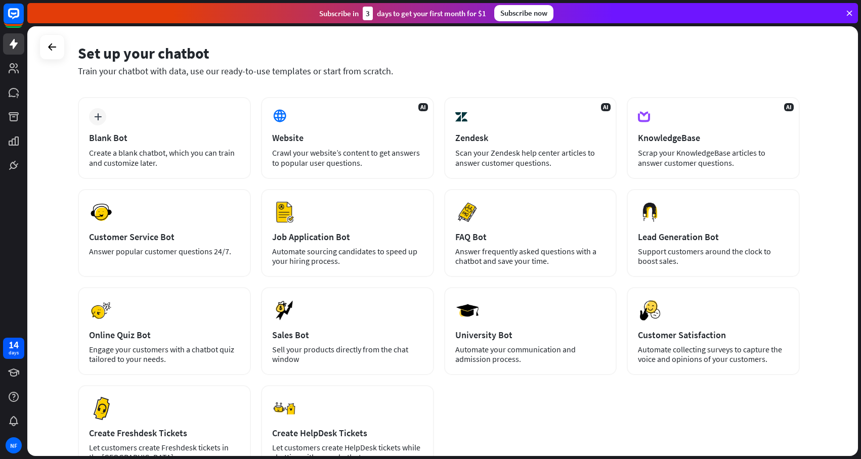
scroll to position [11, 0]
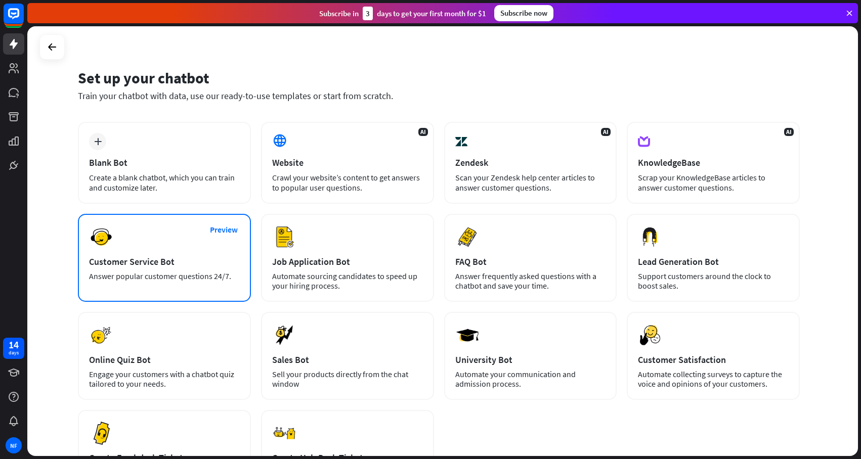
click at [224, 258] on div "Customer Service Bot" at bounding box center [164, 262] width 151 height 12
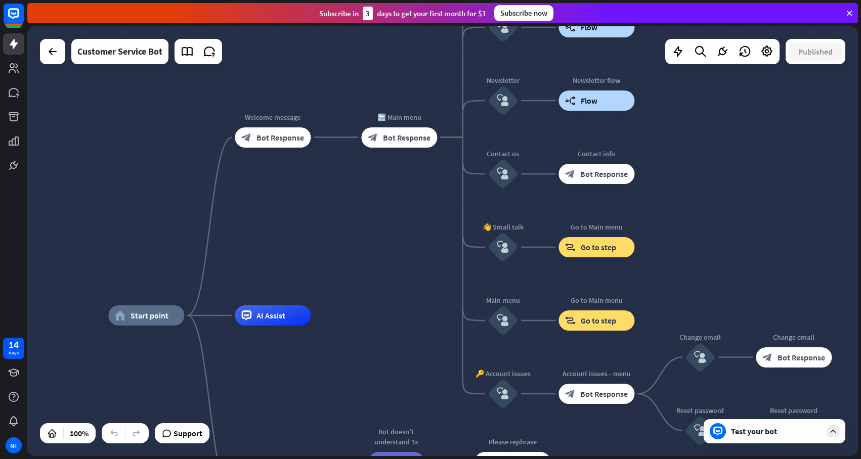
drag, startPoint x: 457, startPoint y: 209, endPoint x: 395, endPoint y: 258, distance: 78.9
click at [395, 258] on div "home_2 Start point Welcome message block_bot_response Bot Response 🔙 Main menu …" at bounding box center [442, 241] width 831 height 430
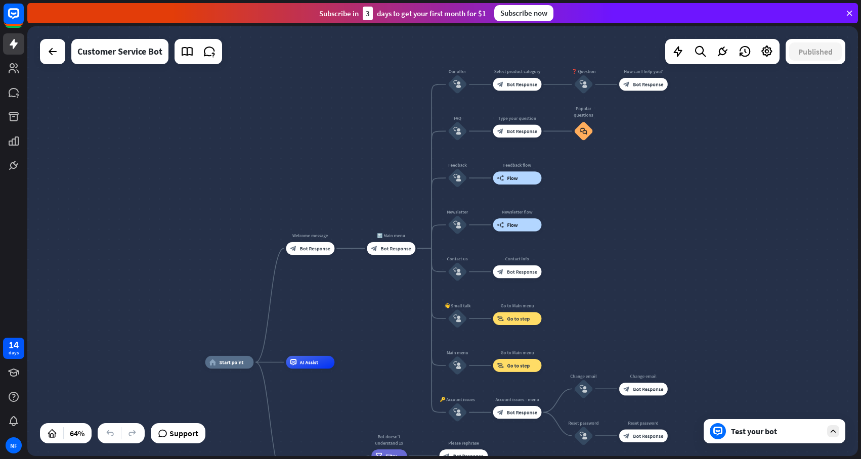
drag, startPoint x: 371, startPoint y: 169, endPoint x: 367, endPoint y: 124, distance: 44.2
click at [367, 124] on div "home_2 Start point Welcome message block_bot_response Bot Response 🔙 Main menu …" at bounding box center [442, 241] width 831 height 430
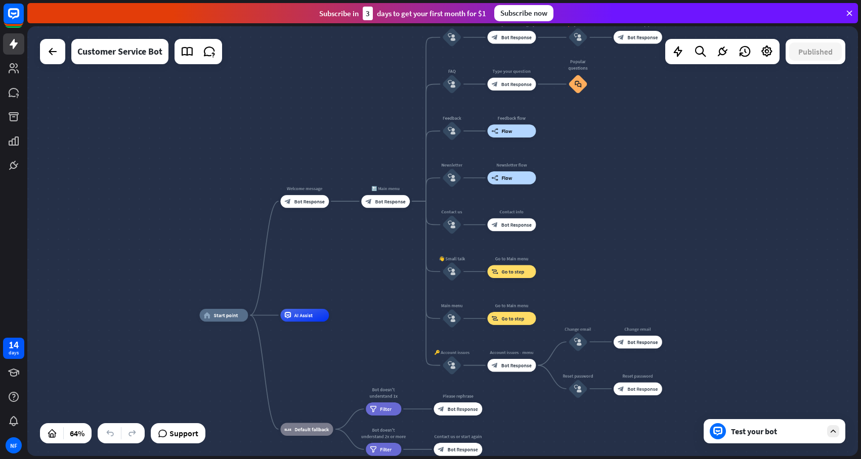
drag, startPoint x: 601, startPoint y: 226, endPoint x: 595, endPoint y: 179, distance: 47.4
click at [595, 179] on div "home_2 Start point Welcome message block_bot_response Bot Response 🔙 Main menu …" at bounding box center [442, 241] width 831 height 430
click at [516, 136] on div "builder_tree Flow" at bounding box center [512, 130] width 49 height 13
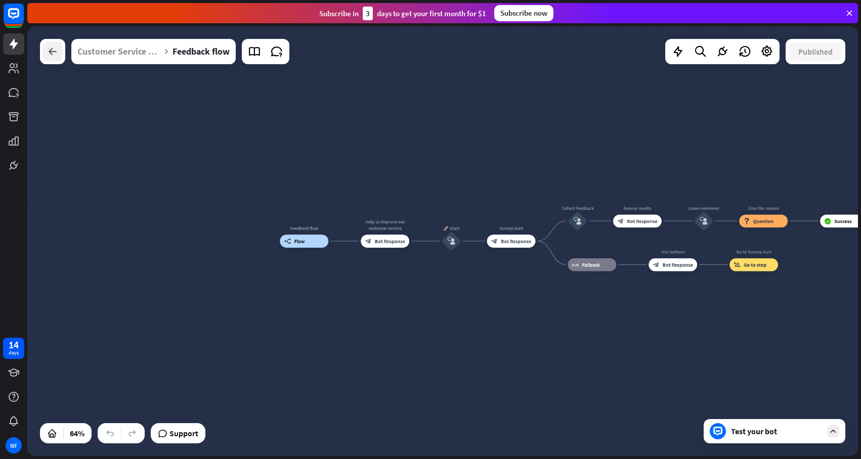
click at [49, 43] on div at bounding box center [53, 51] width 20 height 20
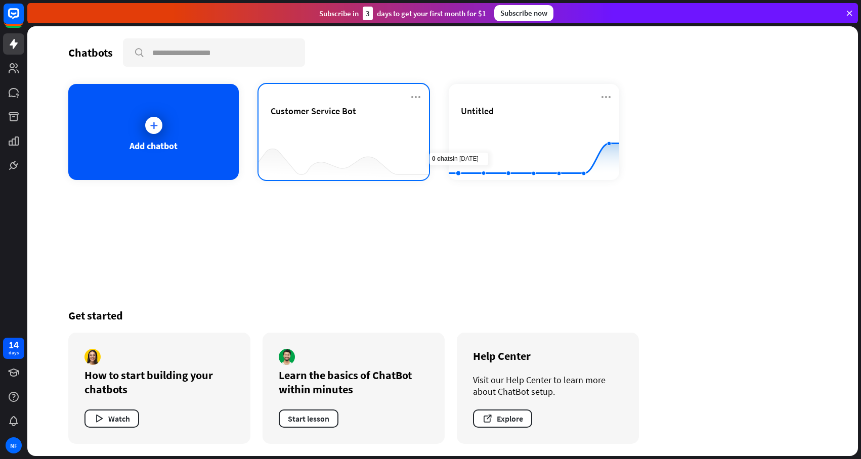
click at [346, 122] on div "Customer Service Bot" at bounding box center [344, 122] width 146 height 35
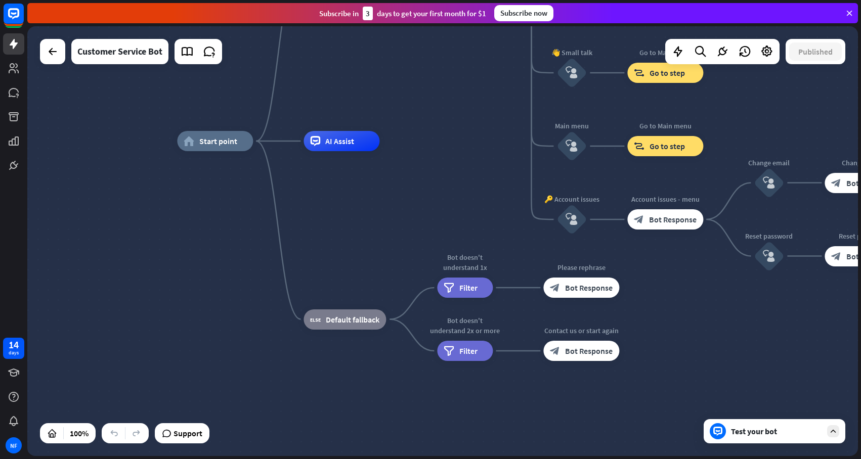
drag, startPoint x: 458, startPoint y: 296, endPoint x: 442, endPoint y: 195, distance: 101.5
click at [442, 195] on div "home_2 Start point Welcome message block_bot_response Bot Response 🔙 Main menu …" at bounding box center [592, 356] width 831 height 430
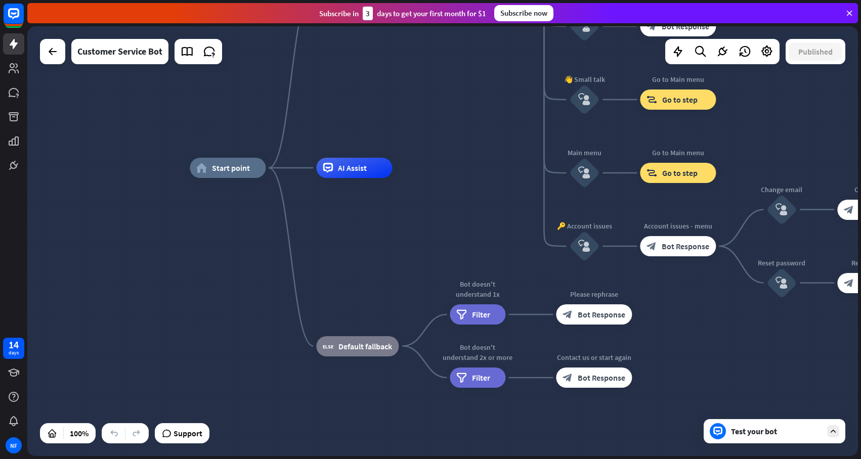
drag, startPoint x: 464, startPoint y: 188, endPoint x: 477, endPoint y: 215, distance: 29.7
click at [477, 215] on div "home_2 Start point Welcome message block_bot_response Bot Response 🔙 Main menu …" at bounding box center [605, 383] width 831 height 430
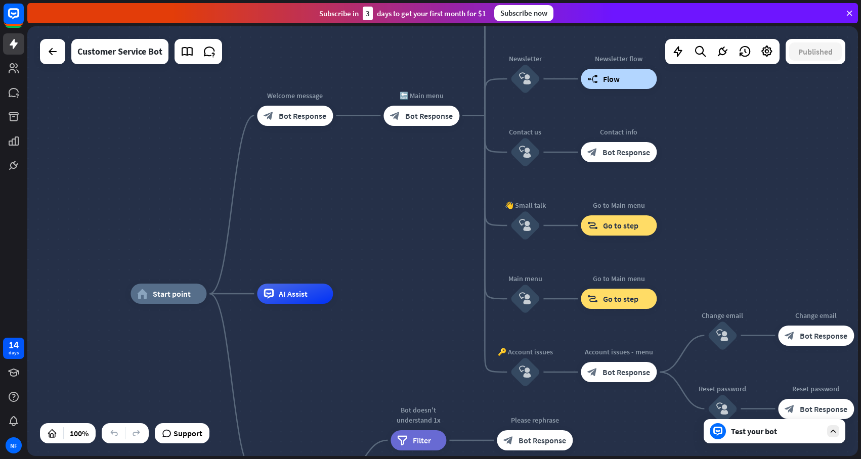
drag, startPoint x: 423, startPoint y: 244, endPoint x: 363, endPoint y: 370, distance: 139.2
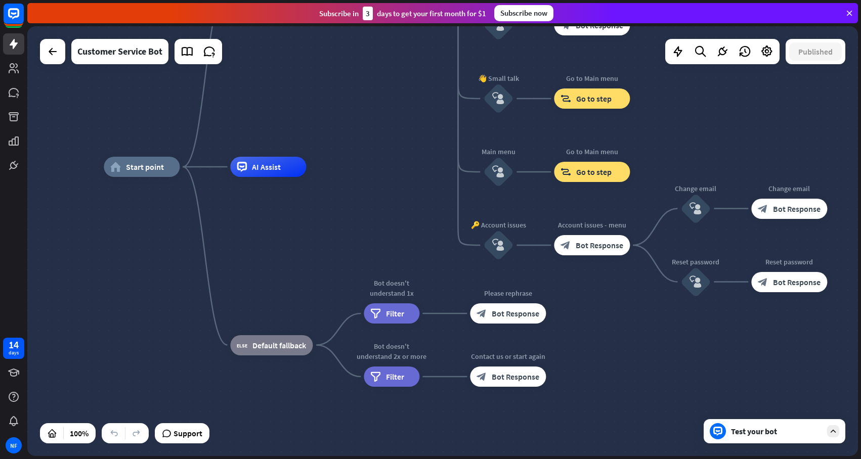
drag, startPoint x: 363, startPoint y: 370, endPoint x: 337, endPoint y: 243, distance: 129.8
click at [337, 243] on div "home_2 Start point Welcome message block_bot_response Bot Response 🔙 Main menu …" at bounding box center [519, 382] width 831 height 430
click at [515, 320] on div "block_bot_response Bot Response" at bounding box center [508, 314] width 76 height 20
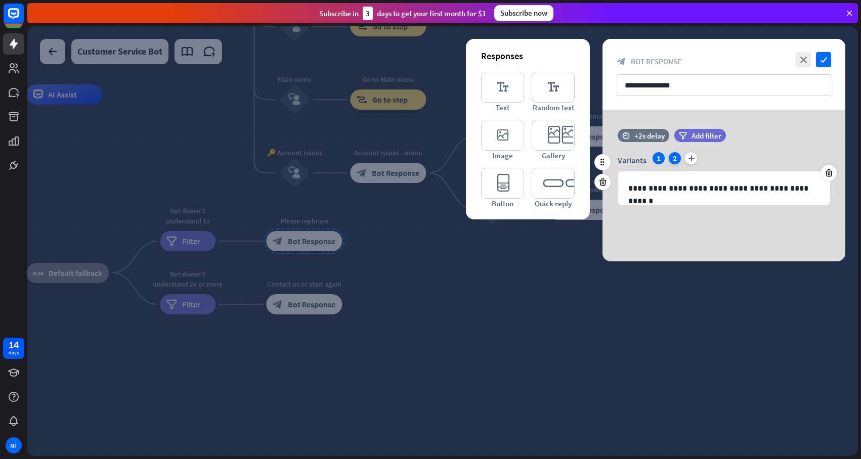
click at [670, 160] on div "2" at bounding box center [675, 158] width 12 height 12
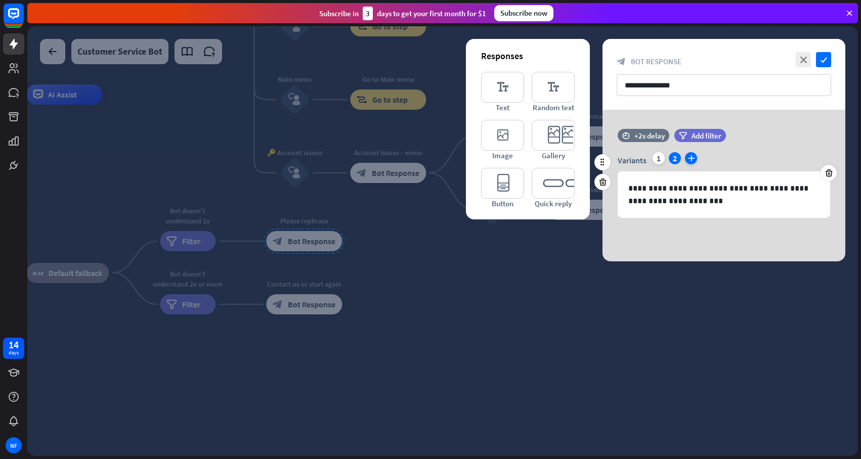
click at [690, 158] on icon "plus" at bounding box center [691, 158] width 12 height 12
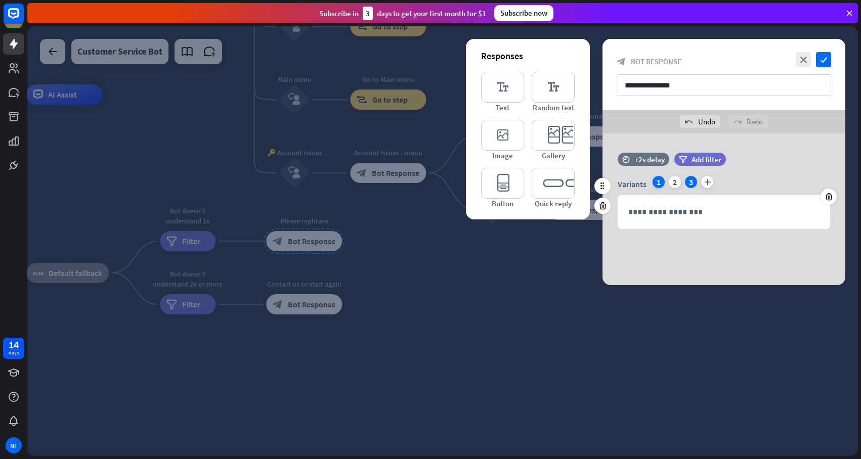
click at [655, 185] on div "1" at bounding box center [659, 182] width 12 height 12
click at [457, 289] on div at bounding box center [442, 241] width 831 height 430
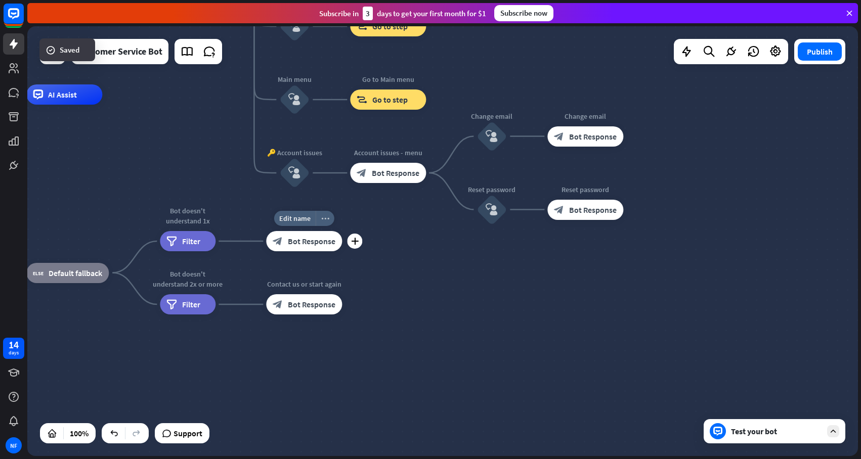
click at [329, 222] on div "more_horiz" at bounding box center [325, 218] width 19 height 15
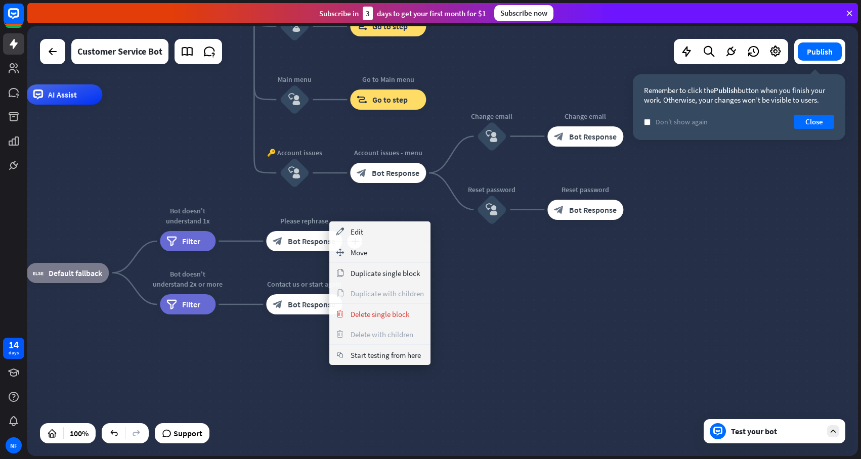
click at [549, 336] on div "home_2 Start point Welcome message block_bot_response Bot Response 🔙 Main menu …" at bounding box center [315, 310] width 831 height 430
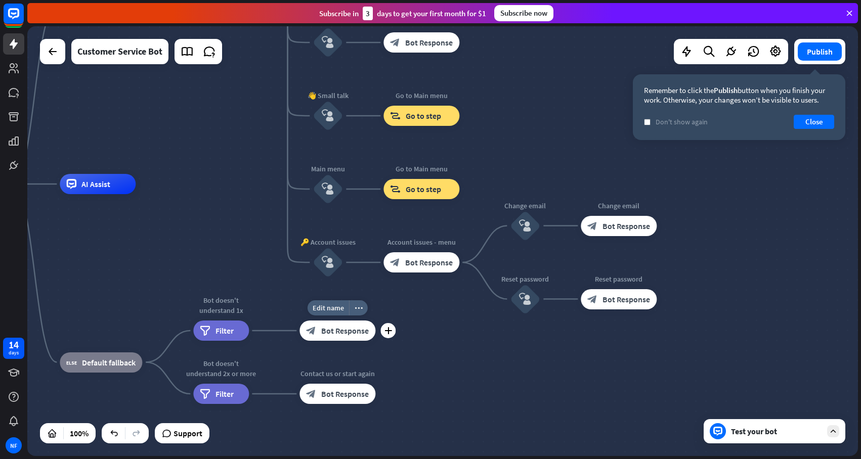
drag, startPoint x: 528, startPoint y: 299, endPoint x: 561, endPoint y: 389, distance: 95.6
click at [561, 389] on div "home_2 Start point Welcome message block_bot_response Bot Response 🔙 Main menu …" at bounding box center [348, 399] width 831 height 430
click at [763, 439] on div "Test your bot" at bounding box center [775, 432] width 142 height 24
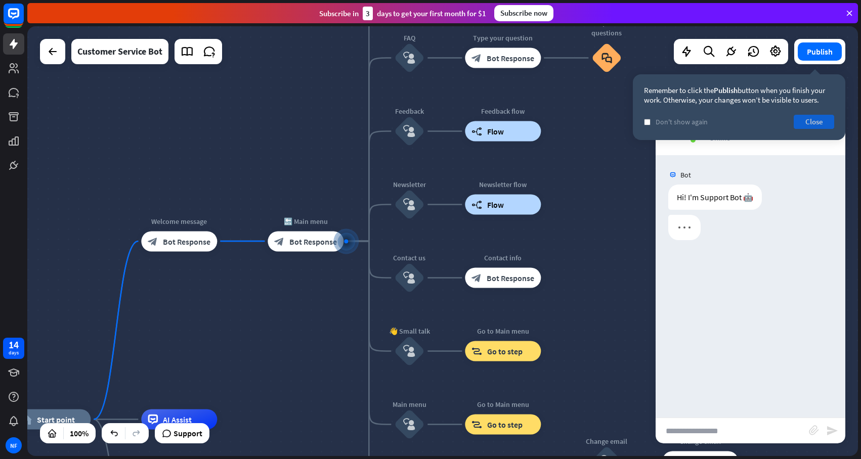
click at [812, 124] on button "Close" at bounding box center [814, 122] width 40 height 14
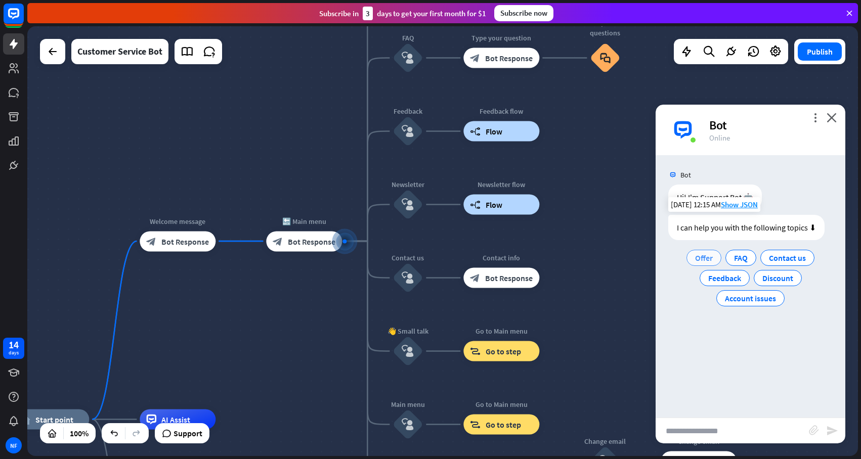
click at [700, 256] on span "Offer" at bounding box center [704, 258] width 18 height 10
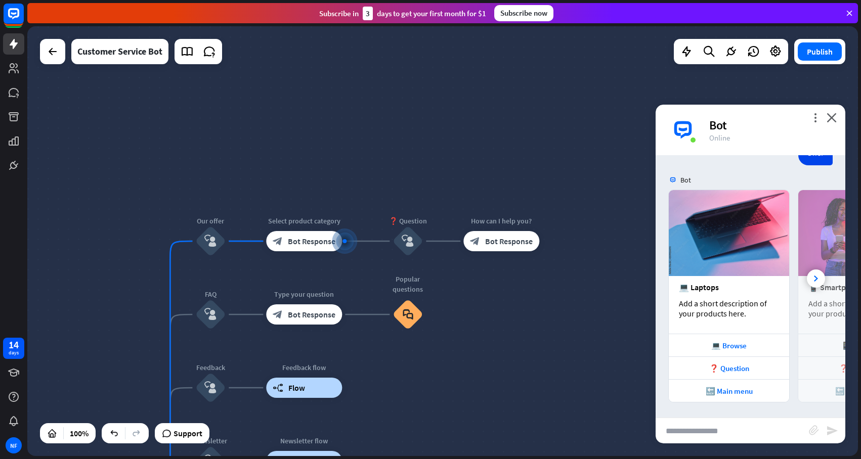
scroll to position [124, 0]
click at [724, 428] on input "text" at bounding box center [732, 430] width 153 height 25
type input "**********"
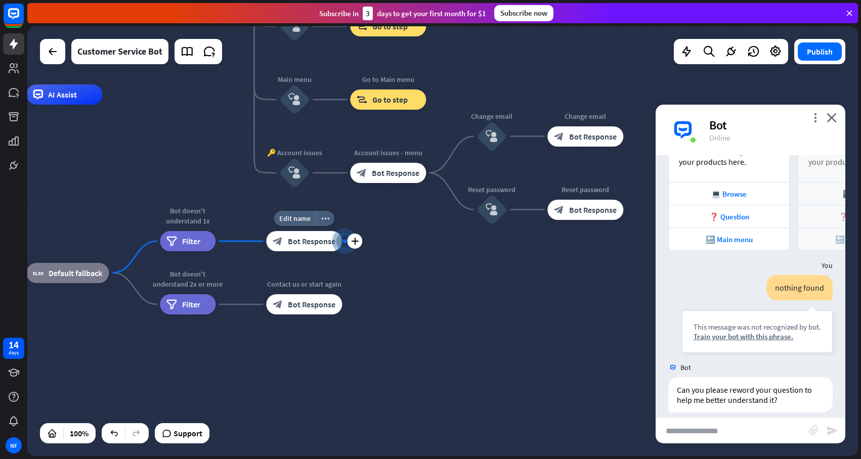
scroll to position [286, 0]
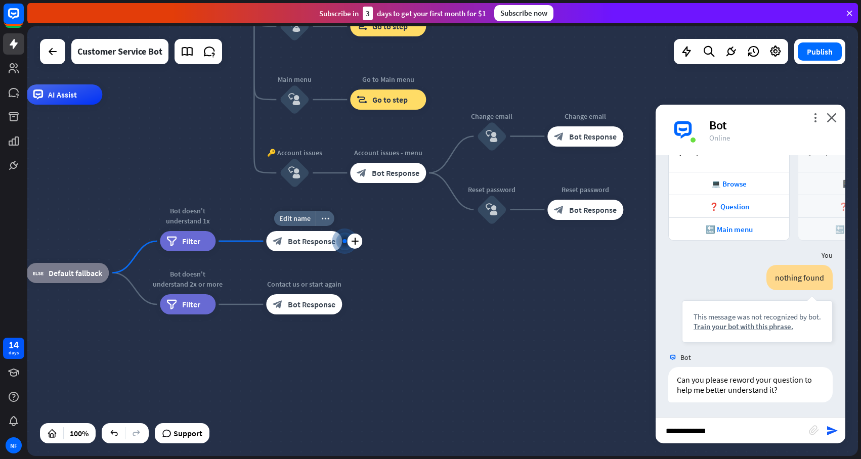
type input "**********"
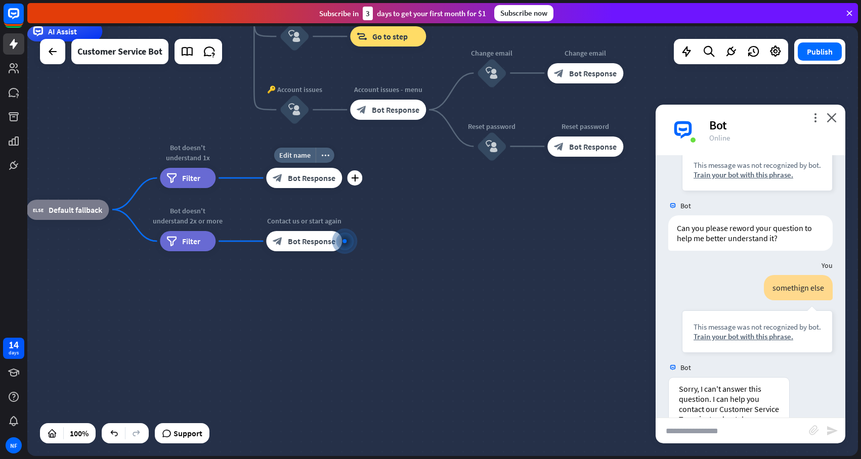
scroll to position [531, 0]
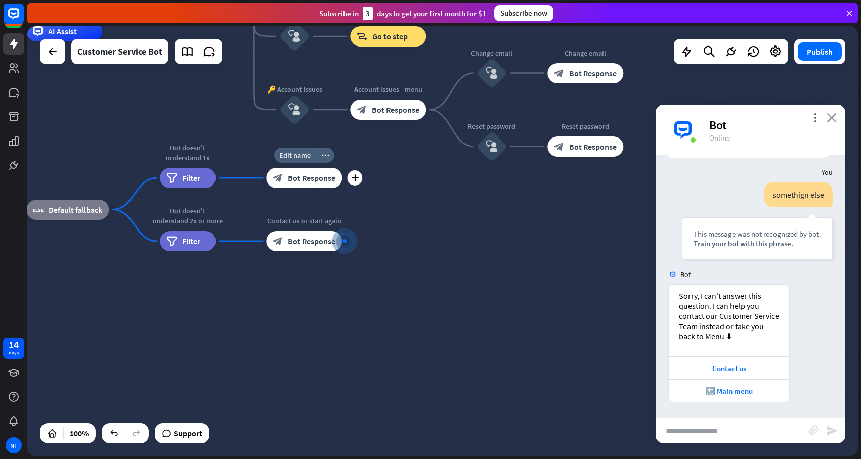
click at [832, 115] on icon "close" at bounding box center [832, 118] width 10 height 10
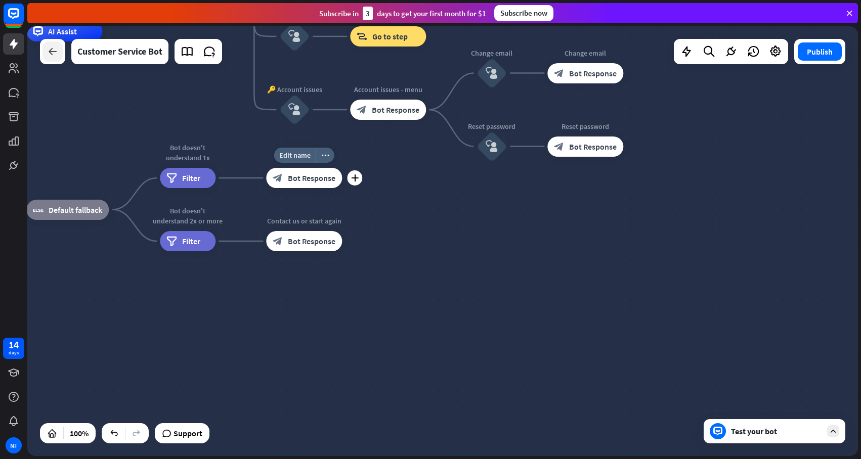
click at [51, 51] on icon at bounding box center [53, 52] width 12 height 12
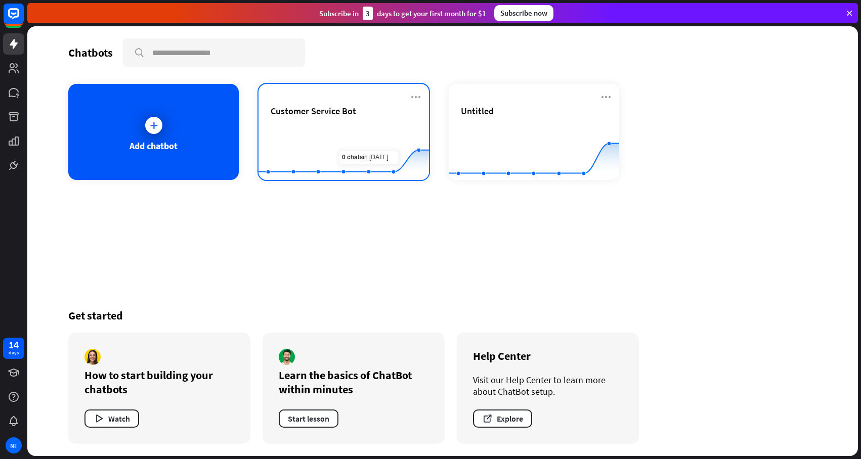
click at [358, 128] on rect at bounding box center [344, 154] width 171 height 63
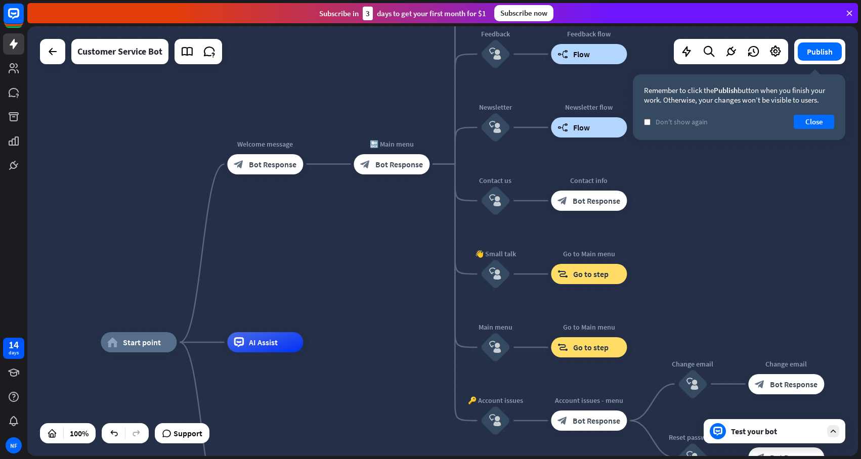
drag, startPoint x: 411, startPoint y: 148, endPoint x: 319, endPoint y: 249, distance: 137.2
click at [319, 249] on div "home_2 Start point Welcome message block_bot_response Bot Response 🔙 Main menu …" at bounding box center [442, 241] width 831 height 430
click at [750, 438] on div "Test your bot" at bounding box center [775, 432] width 142 height 24
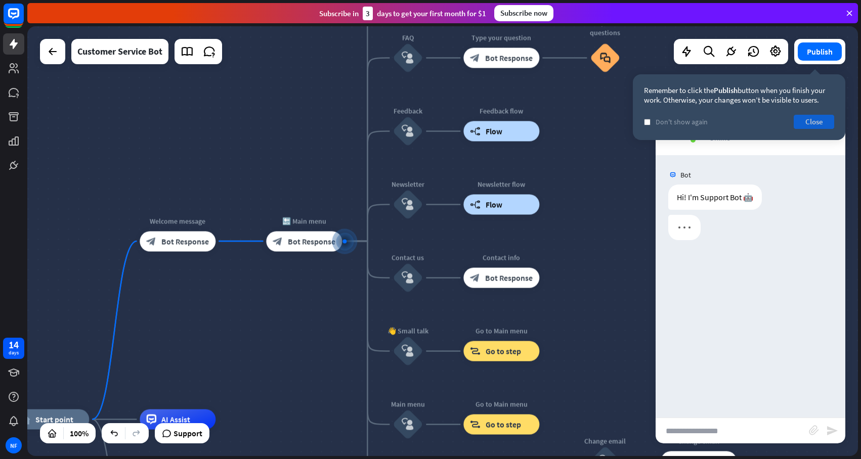
click at [819, 116] on button "Close" at bounding box center [814, 122] width 40 height 14
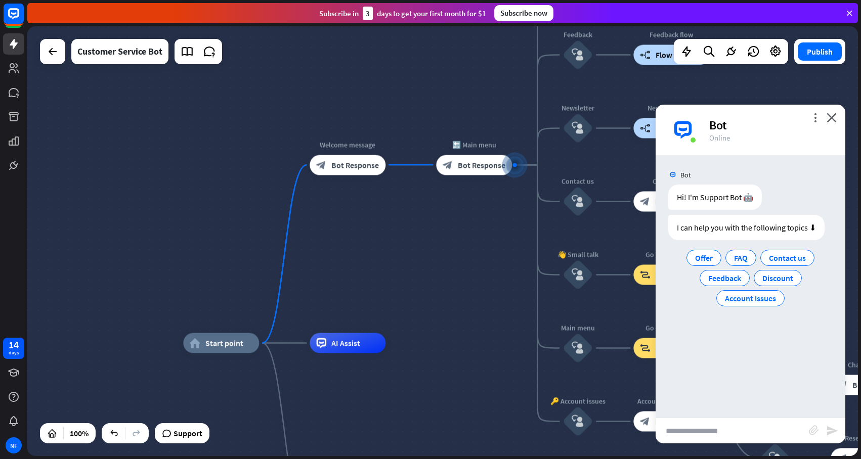
drag, startPoint x: 241, startPoint y: 144, endPoint x: 411, endPoint y: 67, distance: 186.4
click at [411, 67] on div "home_2 Start point Welcome message block_bot_response Bot Response 🔙 Main menu …" at bounding box center [442, 241] width 831 height 430
click at [47, 58] on div at bounding box center [53, 51] width 20 height 20
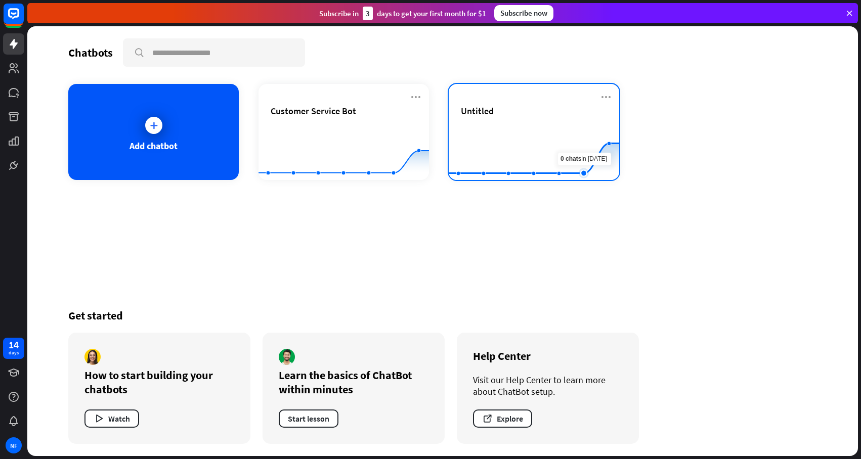
click at [574, 141] on rect at bounding box center [534, 154] width 171 height 63
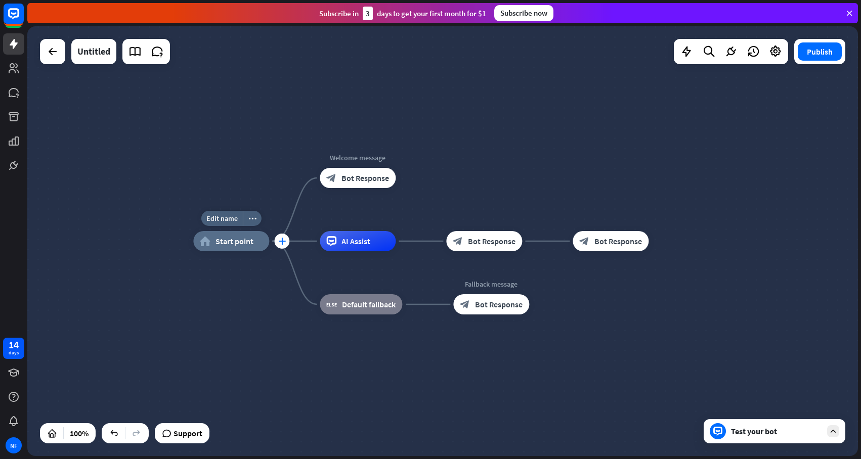
click at [282, 240] on icon "plus" at bounding box center [282, 241] width 8 height 7
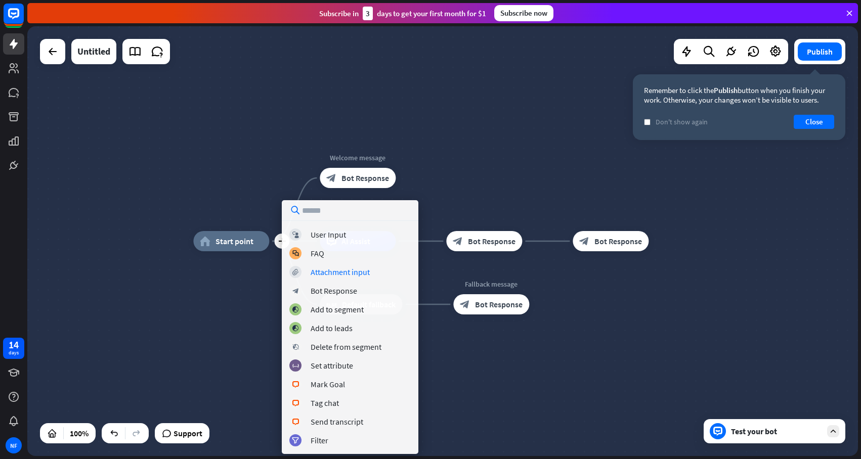
click at [476, 179] on div "plus home_2 Start point Welcome message block_bot_response Bot Response AI Assi…" at bounding box center [442, 241] width 831 height 430
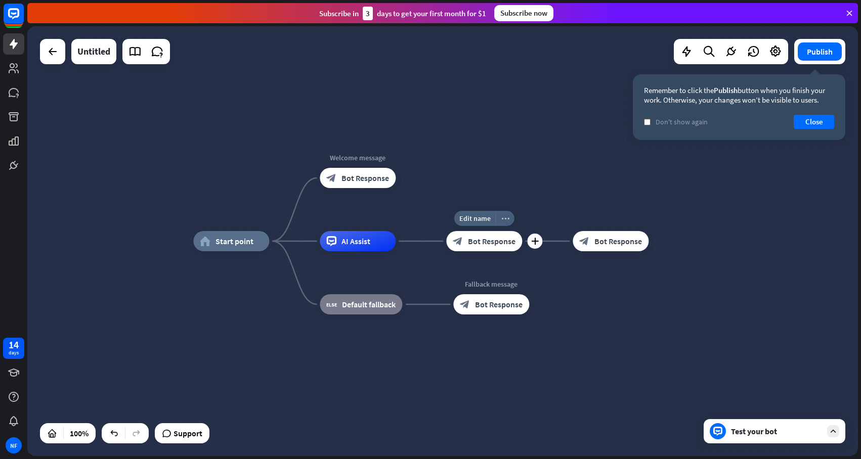
click at [504, 214] on div "more_horiz" at bounding box center [505, 218] width 19 height 15
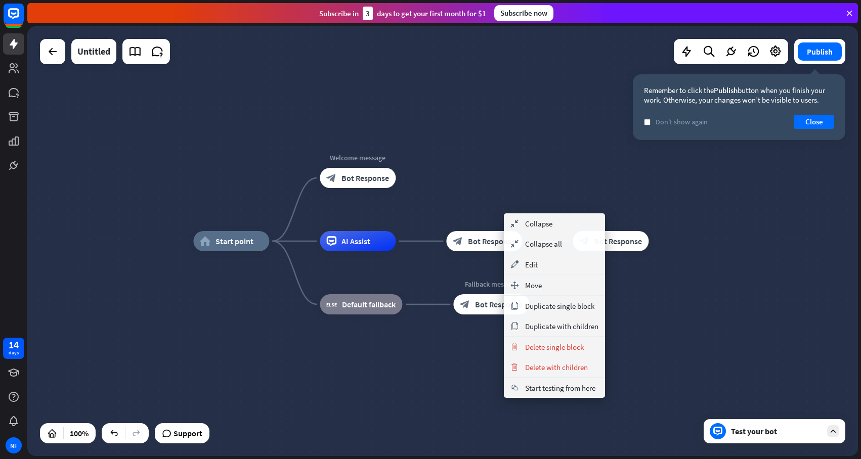
click at [446, 172] on div "home_2 Start point Welcome message block_bot_response Bot Response AI Assist bl…" at bounding box center [442, 241] width 831 height 430
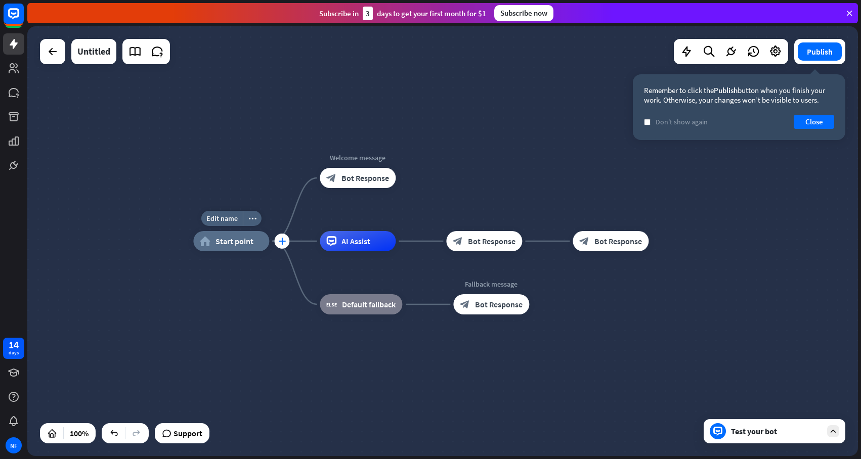
click at [282, 238] on icon "plus" at bounding box center [282, 241] width 8 height 7
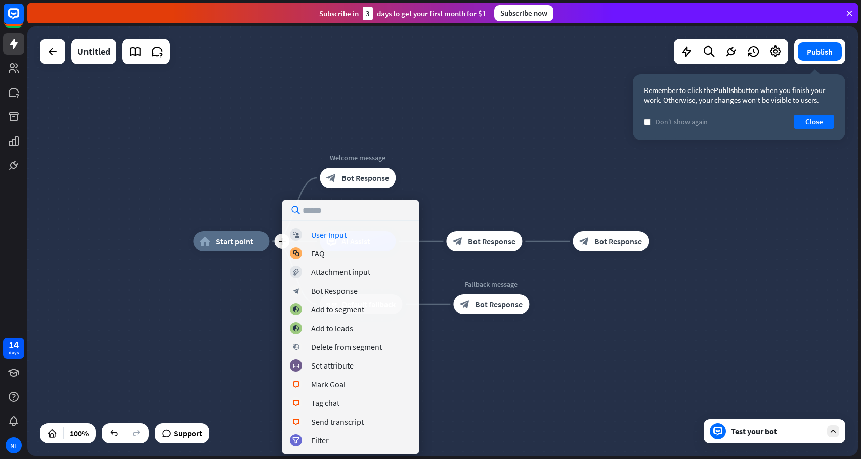
click at [428, 151] on div "plus home_2 Start point Welcome message block_bot_response Bot Response AI Assi…" at bounding box center [442, 241] width 831 height 430
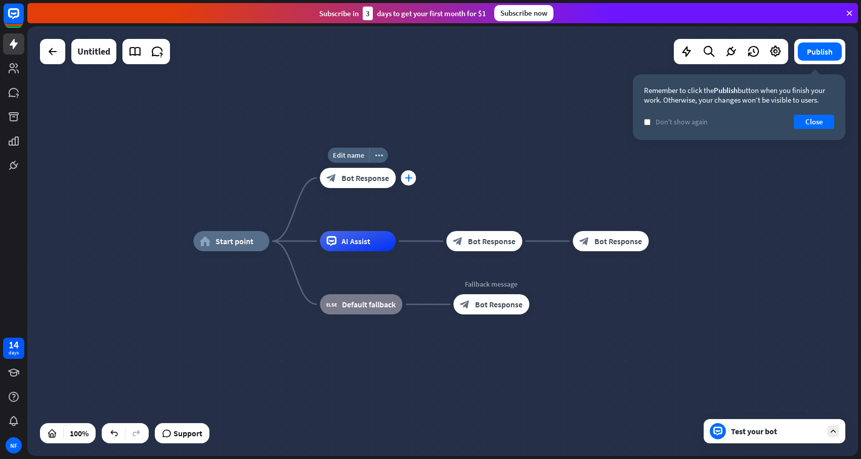
click at [411, 178] on icon "plus" at bounding box center [409, 178] width 8 height 7
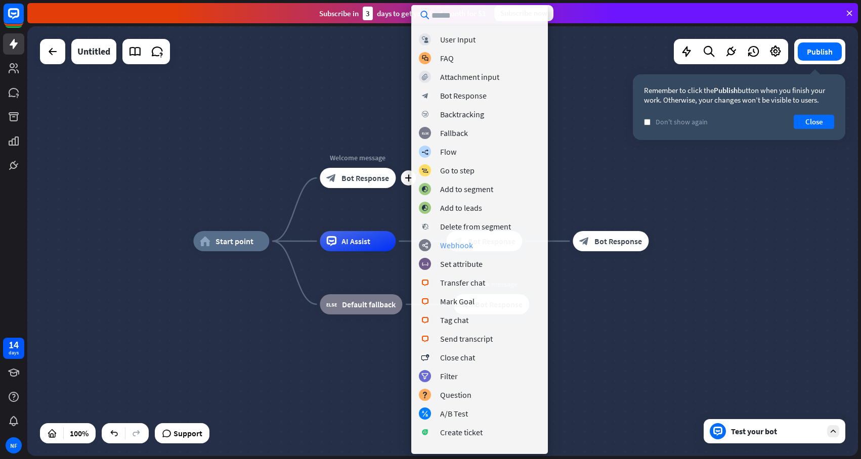
click at [456, 240] on div "webhooks Webhook" at bounding box center [479, 245] width 121 height 12
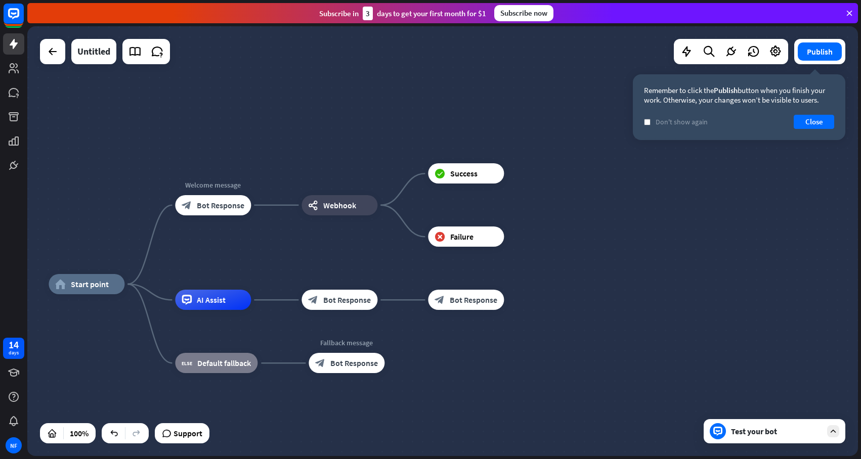
drag, startPoint x: 584, startPoint y: 54, endPoint x: 439, endPoint y: 97, distance: 151.0
click at [439, 97] on div "home_2 Start point Welcome message block_bot_response Bot Response webhooks Web…" at bounding box center [442, 241] width 831 height 430
click at [319, 206] on div "webhooks Webhook" at bounding box center [340, 205] width 76 height 20
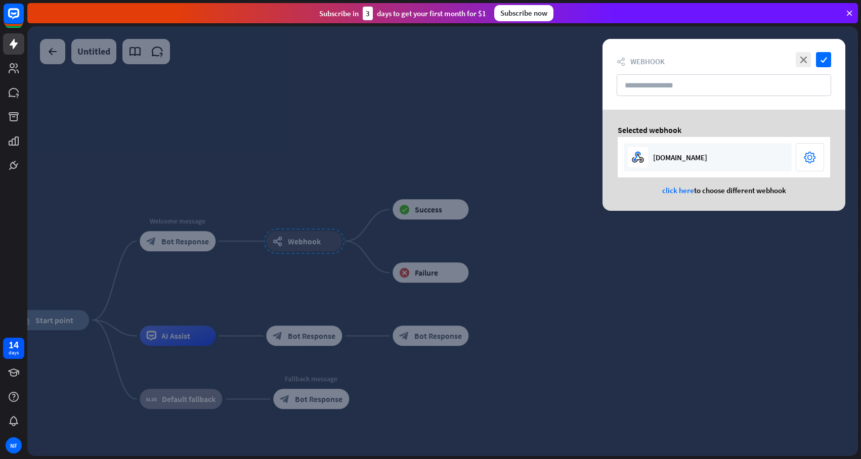
click at [537, 112] on div at bounding box center [442, 241] width 831 height 430
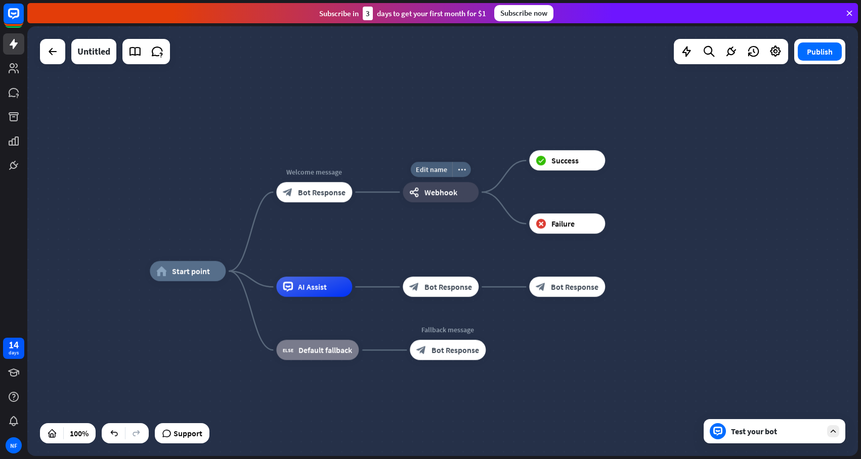
drag, startPoint x: 371, startPoint y: 130, endPoint x: 508, endPoint y: 80, distance: 145.2
click at [508, 80] on div "home_2 Start point Welcome message block_bot_response Bot Response Edit name mo…" at bounding box center [442, 241] width 831 height 430
click at [818, 51] on button "Publish" at bounding box center [820, 52] width 44 height 18
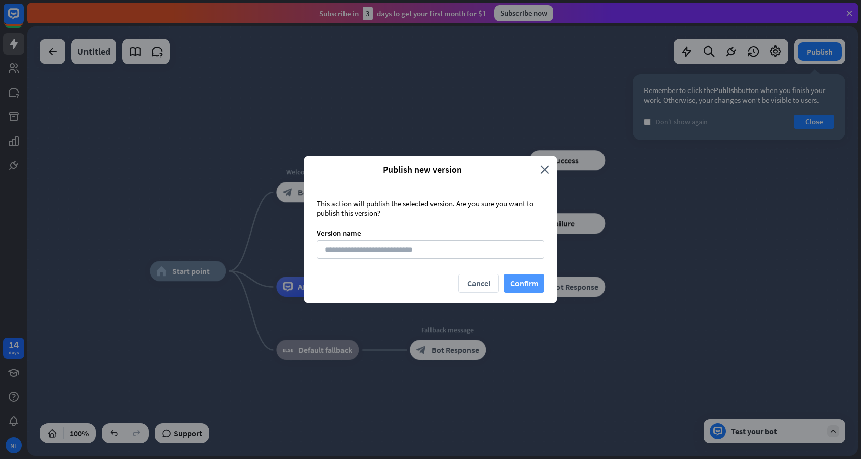
click at [526, 285] on button "Confirm" at bounding box center [524, 283] width 40 height 19
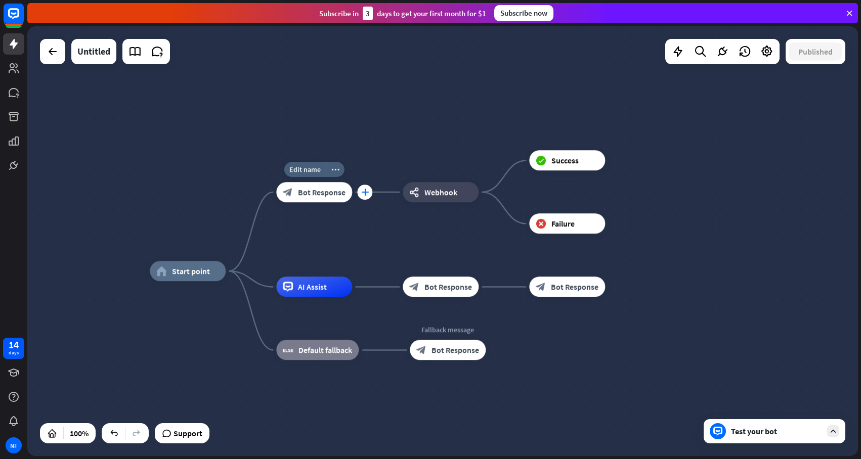
click at [368, 194] on icon "plus" at bounding box center [365, 192] width 8 height 7
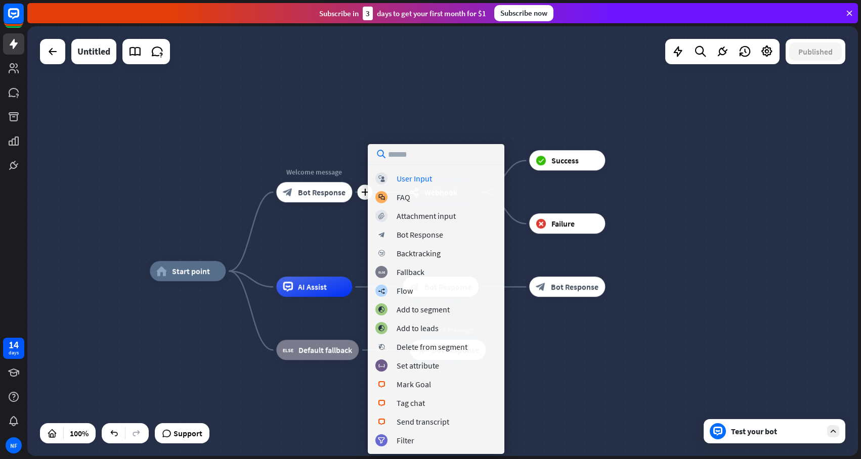
click at [388, 64] on div "home_2 Start point plus Welcome message block_bot_response Bot Response webhook…" at bounding box center [442, 241] width 831 height 430
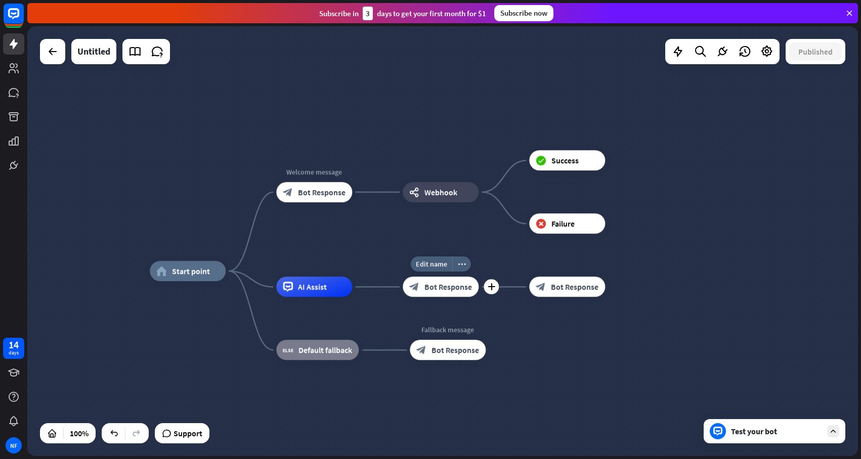
drag, startPoint x: 430, startPoint y: 190, endPoint x: 393, endPoint y: 278, distance: 95.7
drag, startPoint x: 429, startPoint y: 193, endPoint x: 380, endPoint y: 293, distance: 111.6
drag, startPoint x: 434, startPoint y: 195, endPoint x: 360, endPoint y: 291, distance: 121.3
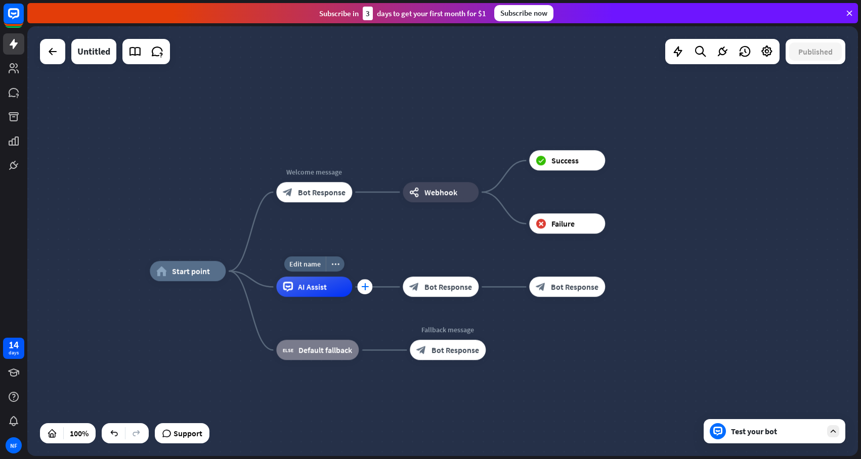
click at [364, 288] on icon "plus" at bounding box center [365, 287] width 8 height 7
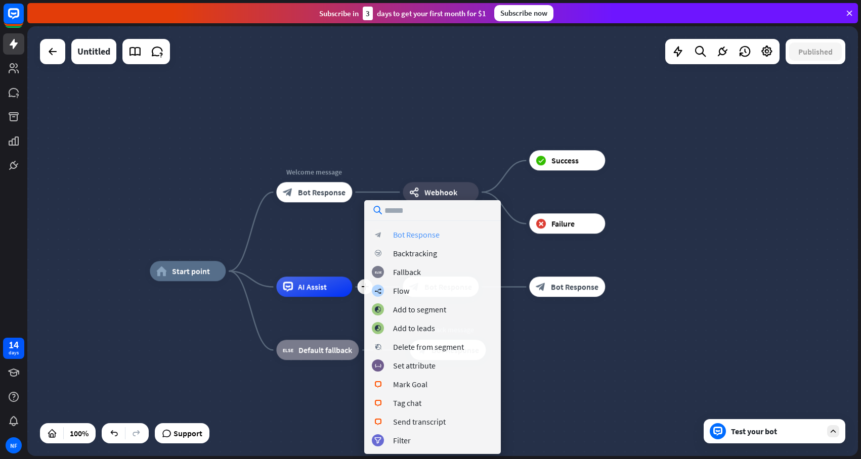
click at [425, 235] on div "Bot Response" at bounding box center [416, 235] width 47 height 10
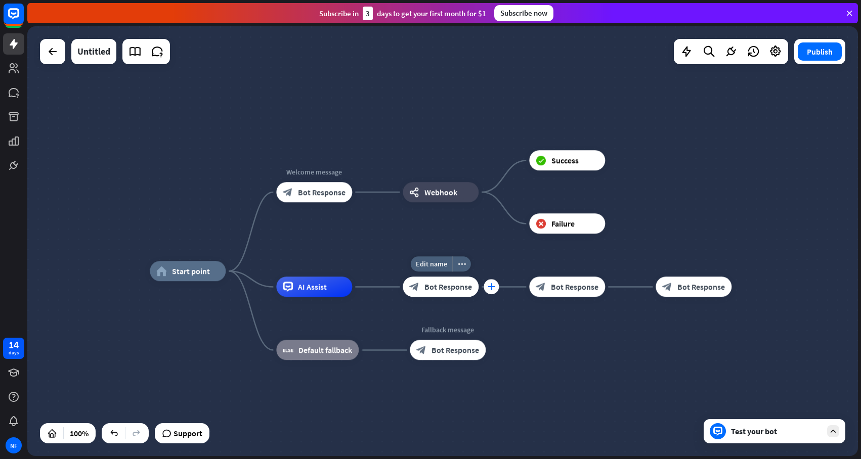
click at [491, 289] on icon "plus" at bounding box center [492, 287] width 8 height 7
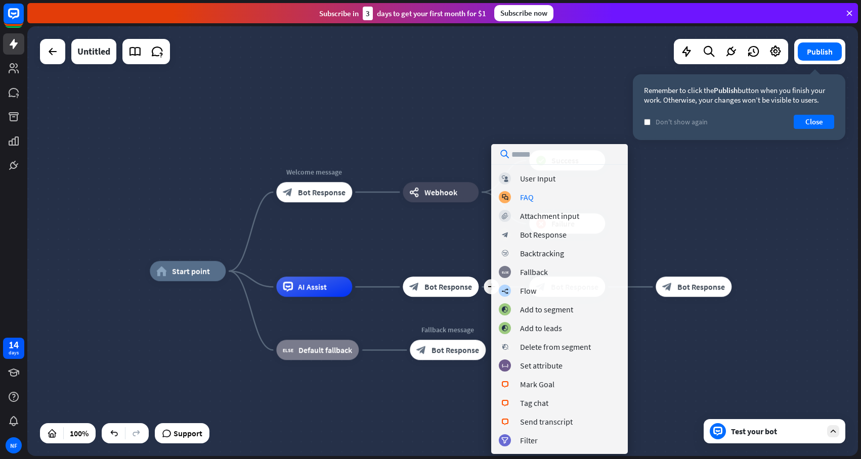
click at [525, 61] on div "home_2 Start point Welcome message block_bot_response Bot Response webhooks Web…" at bounding box center [442, 241] width 831 height 430
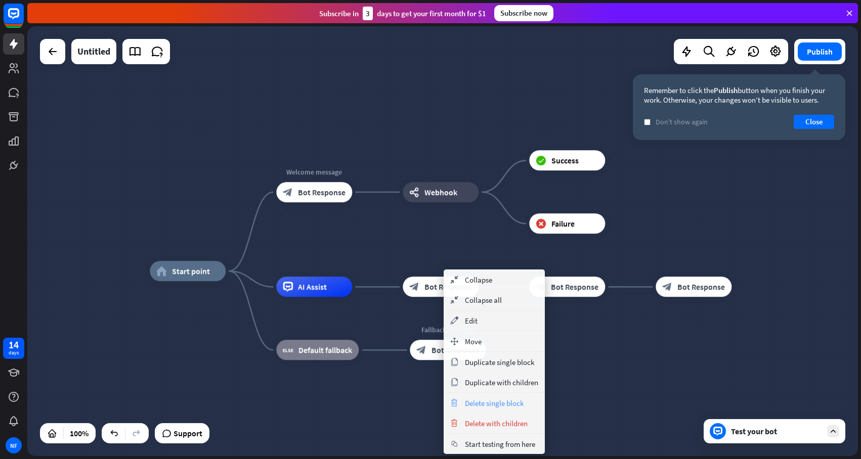
click at [495, 401] on span "Delete single block" at bounding box center [494, 404] width 59 height 10
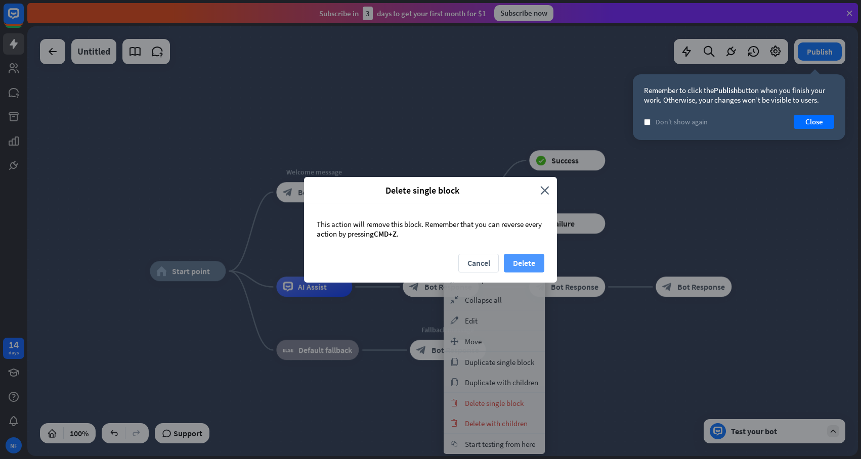
click at [527, 260] on button "Delete" at bounding box center [524, 263] width 40 height 19
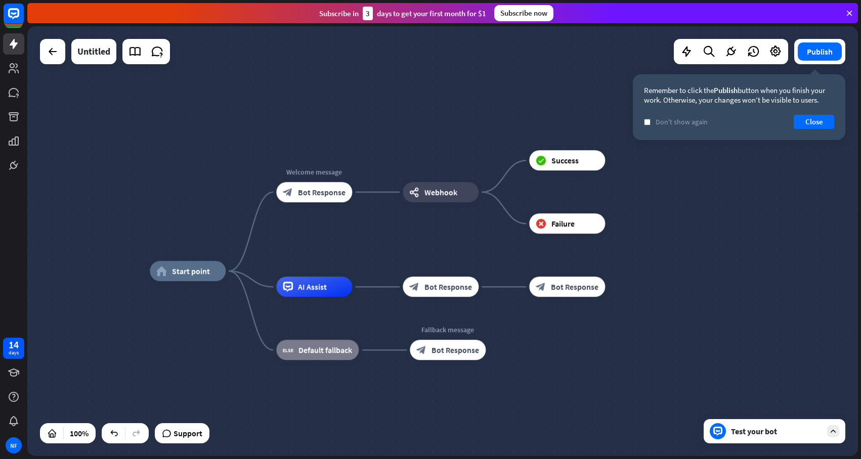
click at [507, 121] on div "home_2 Start point Welcome message block_bot_response Bot Response webhooks Web…" at bounding box center [442, 241] width 831 height 430
click at [591, 171] on div "Edit name more_horiz plus block_success Success" at bounding box center [567, 161] width 76 height 20
click at [619, 165] on div "plus" at bounding box center [617, 160] width 15 height 15
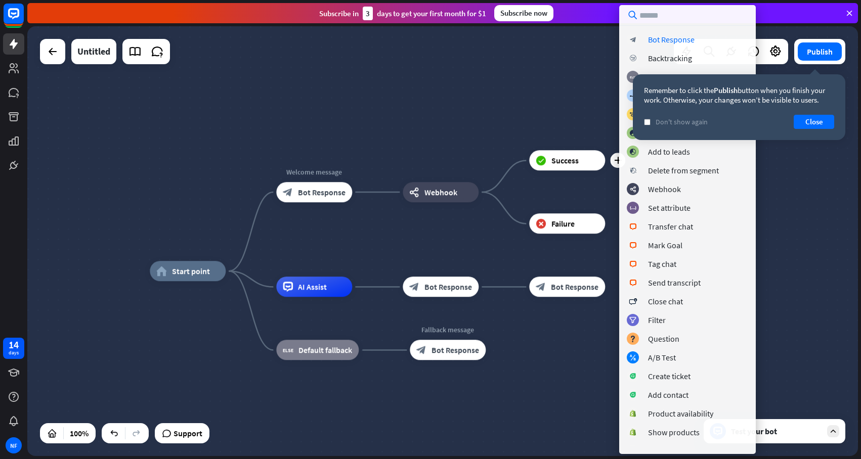
click at [556, 65] on div "home_2 Start point Welcome message block_bot_response Bot Response webhooks Web…" at bounding box center [442, 241] width 831 height 430
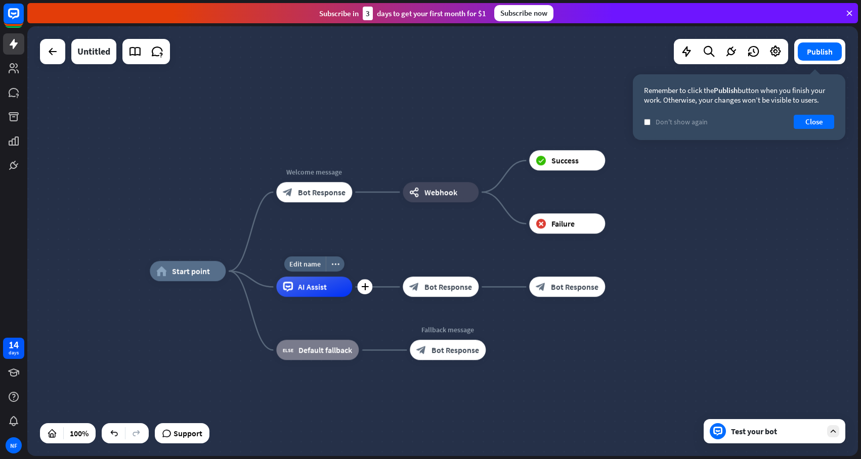
drag, startPoint x: 574, startPoint y: 166, endPoint x: 331, endPoint y: 298, distance: 275.8
click at [576, 163] on span "Success" at bounding box center [565, 161] width 27 height 10
click at [618, 162] on icon "plus" at bounding box center [618, 160] width 8 height 7
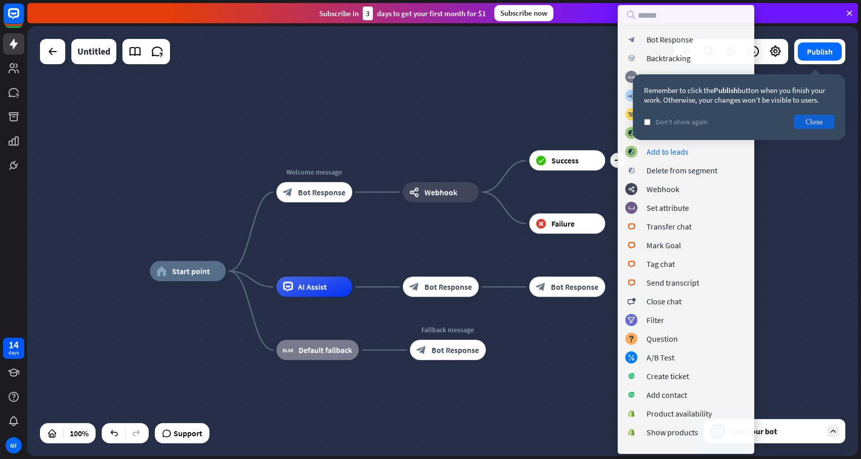
click at [819, 119] on button "Close" at bounding box center [814, 122] width 40 height 14
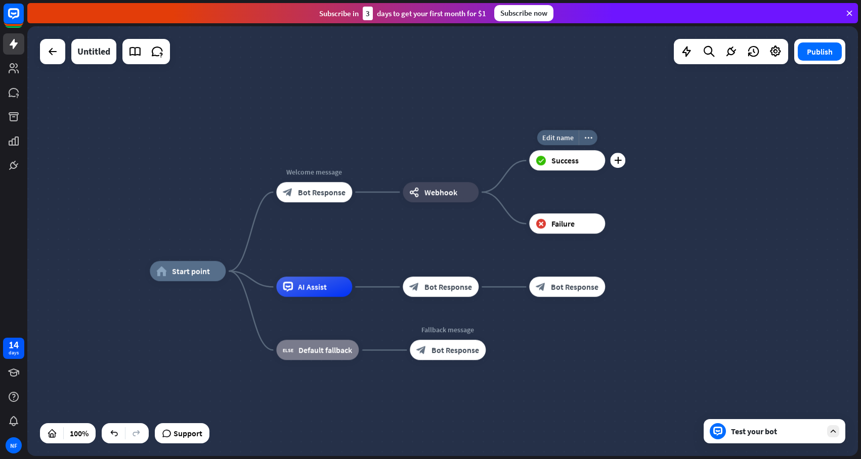
click at [586, 159] on div "block_success Success" at bounding box center [567, 161] width 76 height 20
click at [631, 163] on div "home_2 Start point Welcome message block_bot_response Bot Response webhooks Web…" at bounding box center [442, 241] width 831 height 430
click at [619, 162] on icon "plus" at bounding box center [618, 160] width 8 height 7
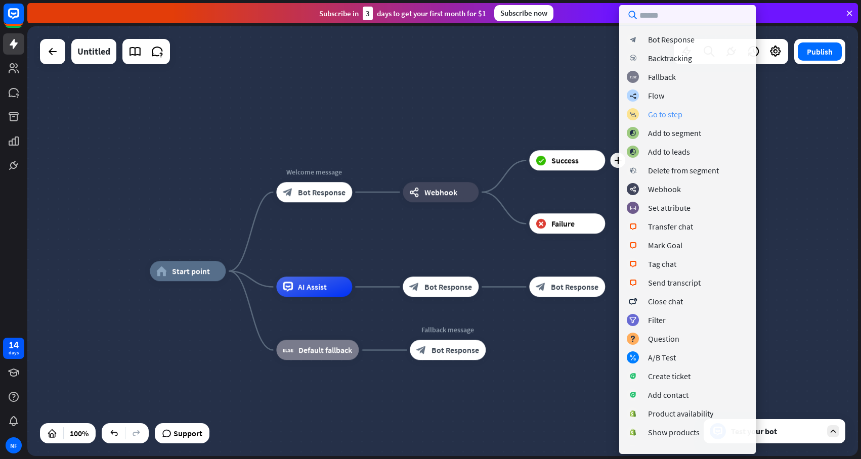
click at [677, 116] on div "Go to step" at bounding box center [665, 114] width 34 height 10
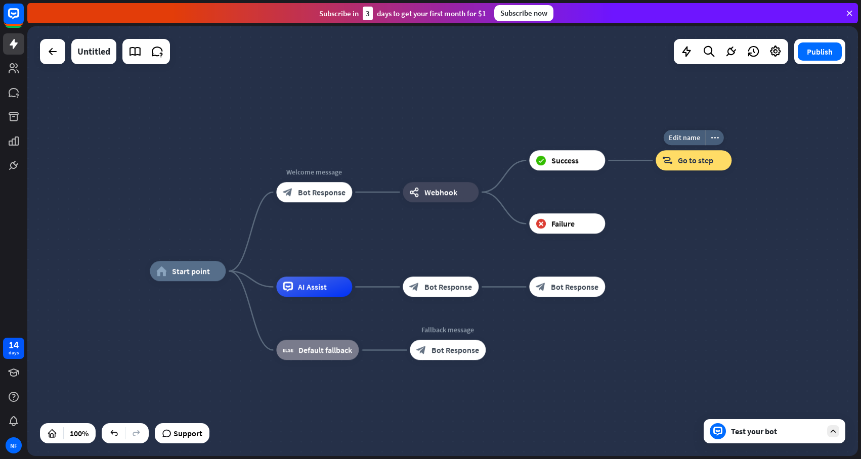
drag, startPoint x: 691, startPoint y: 160, endPoint x: 691, endPoint y: 182, distance: 21.8
click at [691, 171] on div "Edit name more_horiz block_goto Go to step" at bounding box center [694, 161] width 76 height 20
click at [706, 160] on span "Go to step" at bounding box center [695, 161] width 35 height 10
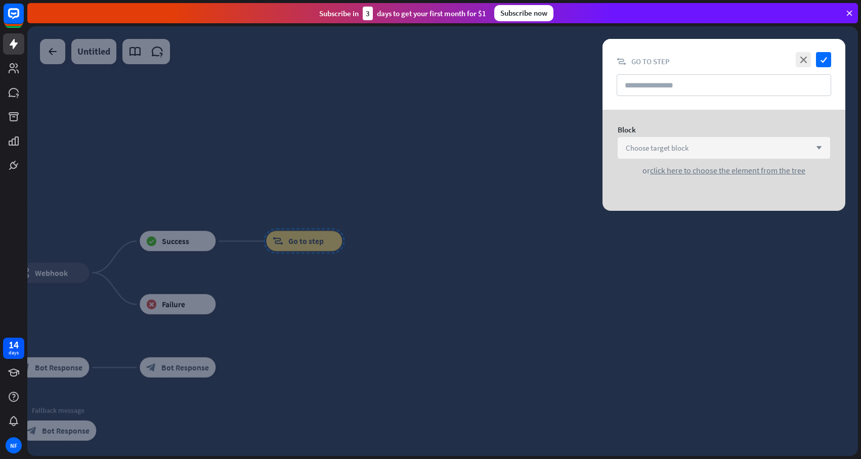
click at [668, 148] on span "Choose target block" at bounding box center [657, 148] width 63 height 10
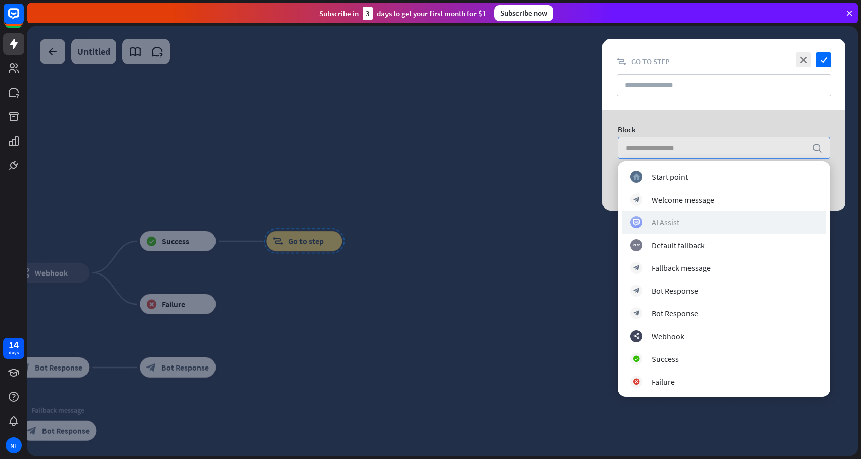
click at [676, 222] on div "AI Assist" at bounding box center [666, 223] width 28 height 10
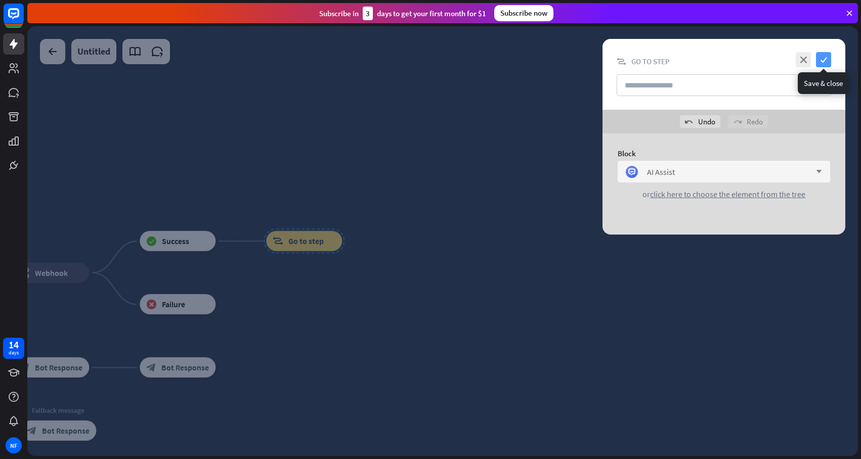
click at [826, 59] on icon "check" at bounding box center [823, 59] width 15 height 15
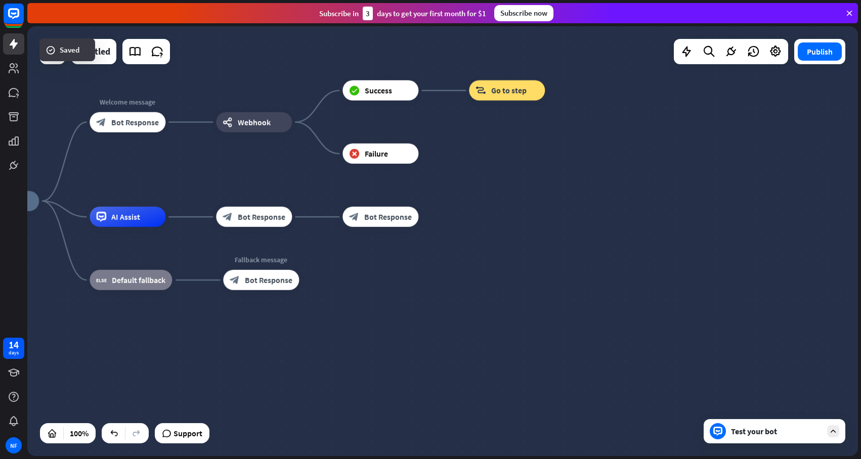
drag, startPoint x: 458, startPoint y: 274, endPoint x: 661, endPoint y: 123, distance: 252.8
click at [661, 123] on div "home_2 Start point Welcome message block_bot_response Bot Response webhooks Web…" at bounding box center [442, 241] width 831 height 430
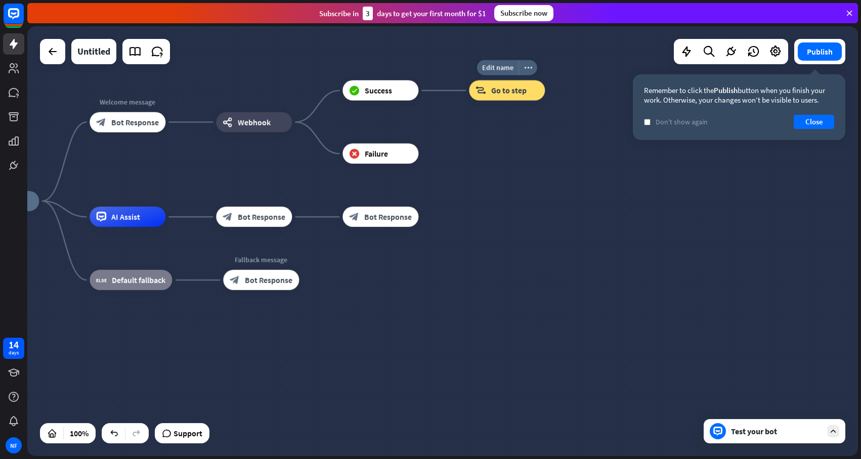
click at [501, 90] on span "Go to step" at bounding box center [508, 91] width 35 height 10
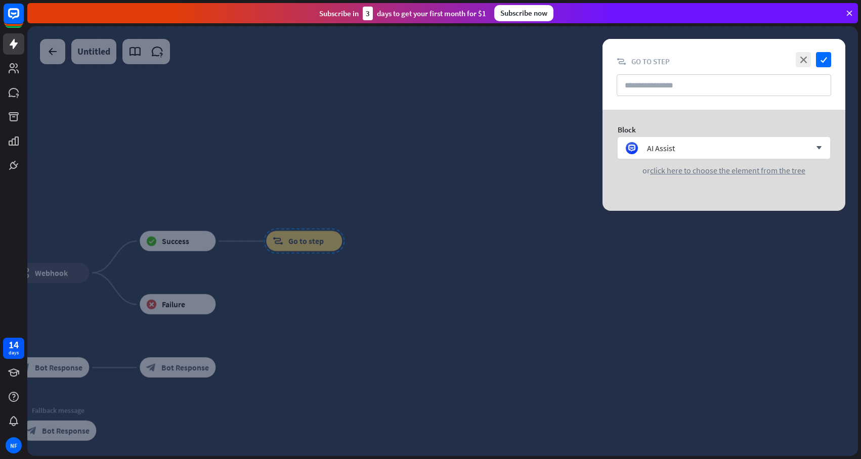
click at [831, 59] on div "close check block_goto Go to step" at bounding box center [724, 74] width 243 height 71
click at [823, 59] on icon "check" at bounding box center [823, 59] width 15 height 15
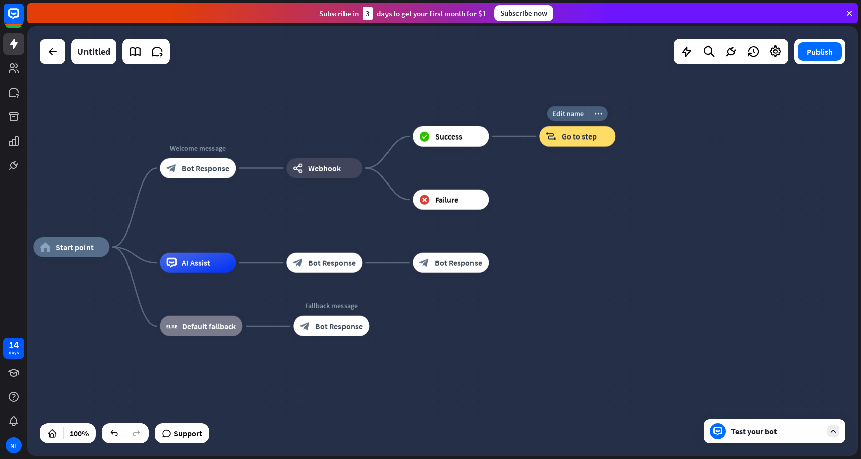
drag, startPoint x: 474, startPoint y: 265, endPoint x: 747, endPoint y: 161, distance: 292.3
click at [747, 161] on div "home_2 Start point Welcome message block_bot_response Bot Response webhooks Web…" at bounding box center [442, 241] width 831 height 430
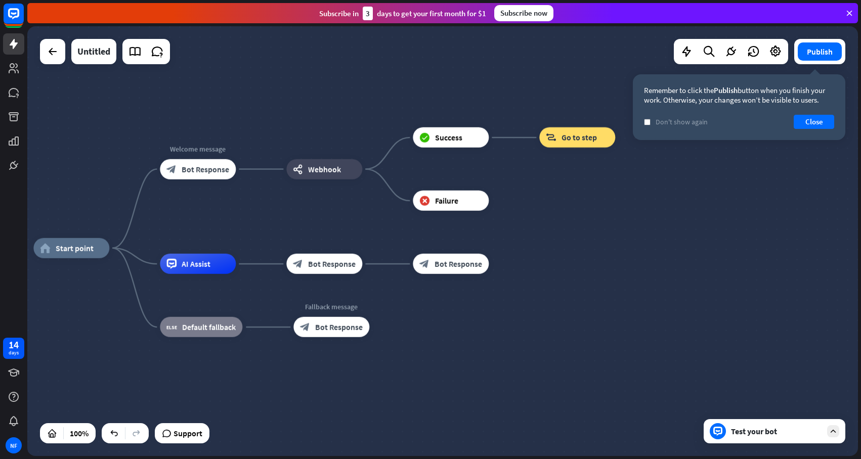
click at [825, 62] on div "Publish Remember to click the Publish button when you finish your work. Otherwi…" at bounding box center [819, 51] width 51 height 25
click at [826, 55] on button "Publish" at bounding box center [820, 52] width 44 height 18
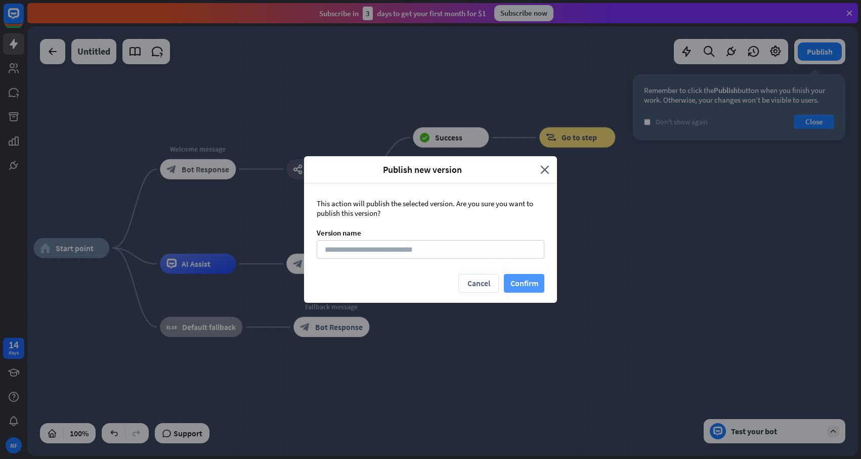
click at [532, 280] on button "Confirm" at bounding box center [524, 283] width 40 height 19
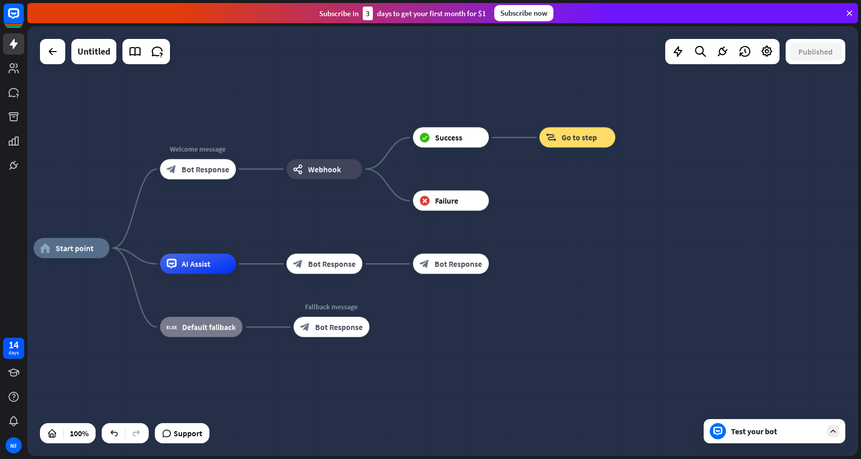
click at [181, 446] on div "home_2 Start point Welcome message block_bot_response Bot Response webhooks Web…" at bounding box center [448, 463] width 831 height 430
click at [191, 437] on span "Support" at bounding box center [188, 434] width 29 height 16
